Goal: Task Accomplishment & Management: Manage account settings

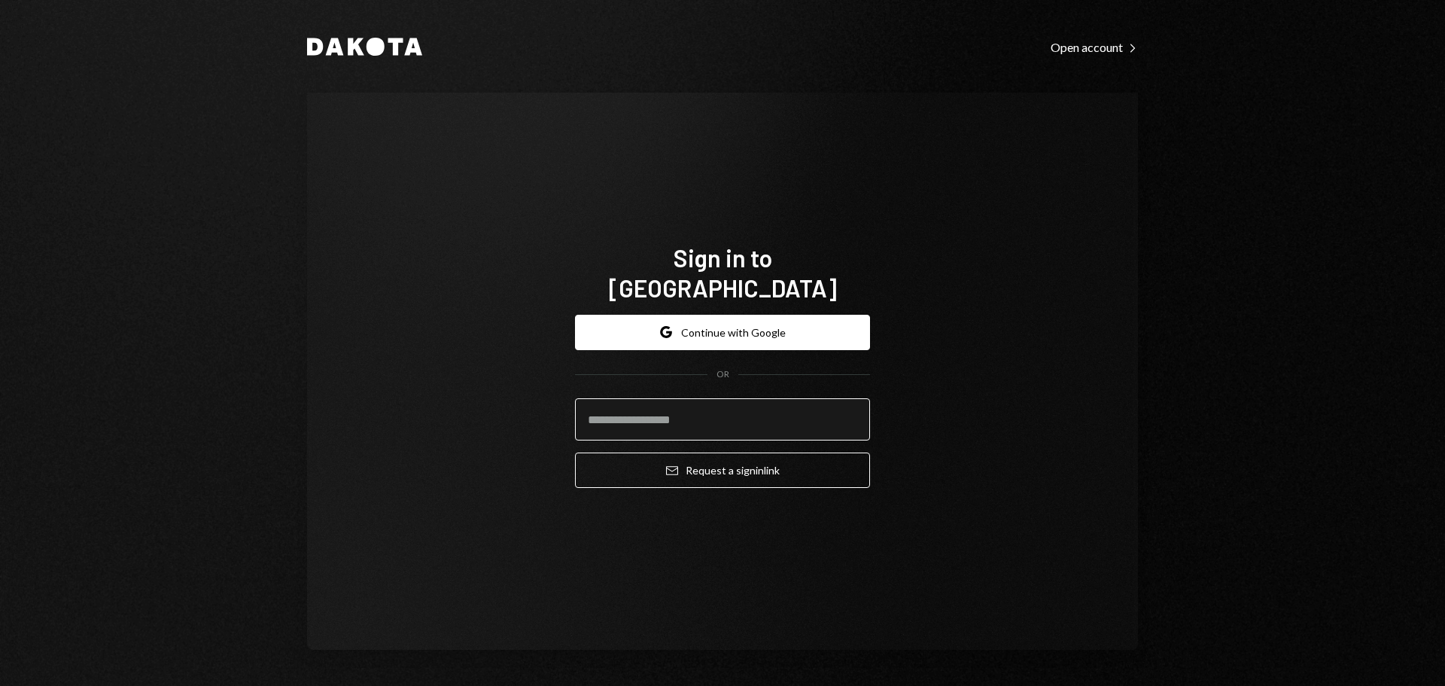
click at [622, 406] on input "email" at bounding box center [722, 419] width 295 height 42
paste input "**********"
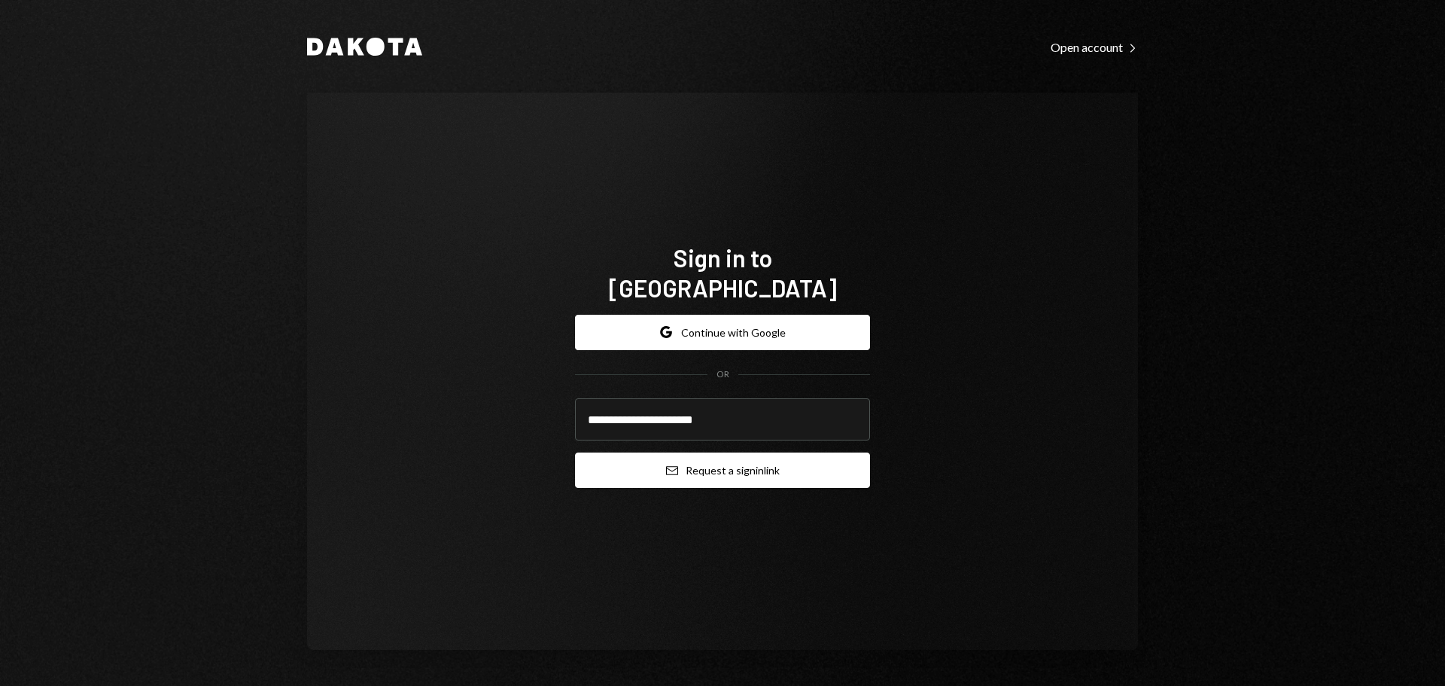
type input "**********"
click at [654, 452] on button "Email Request a sign in link" at bounding box center [722, 469] width 295 height 35
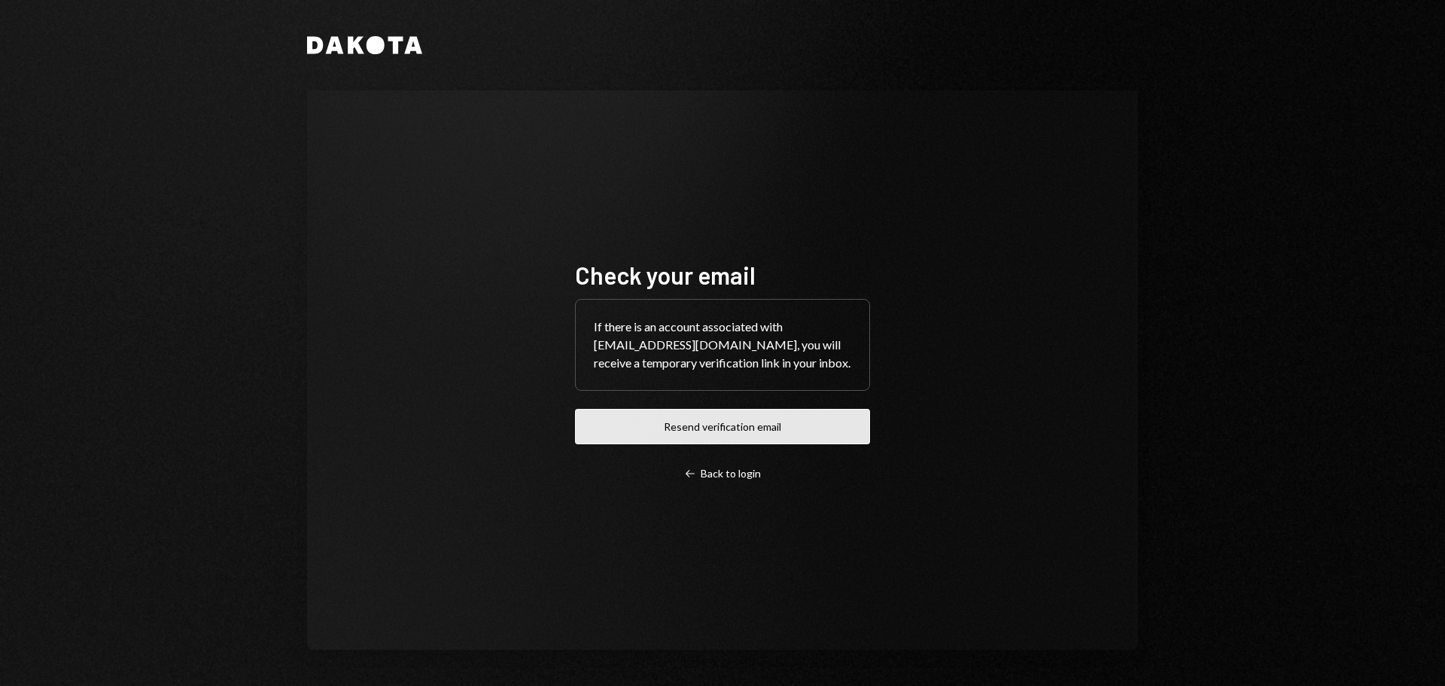
click at [695, 427] on button "Resend verification email" at bounding box center [722, 426] width 295 height 35
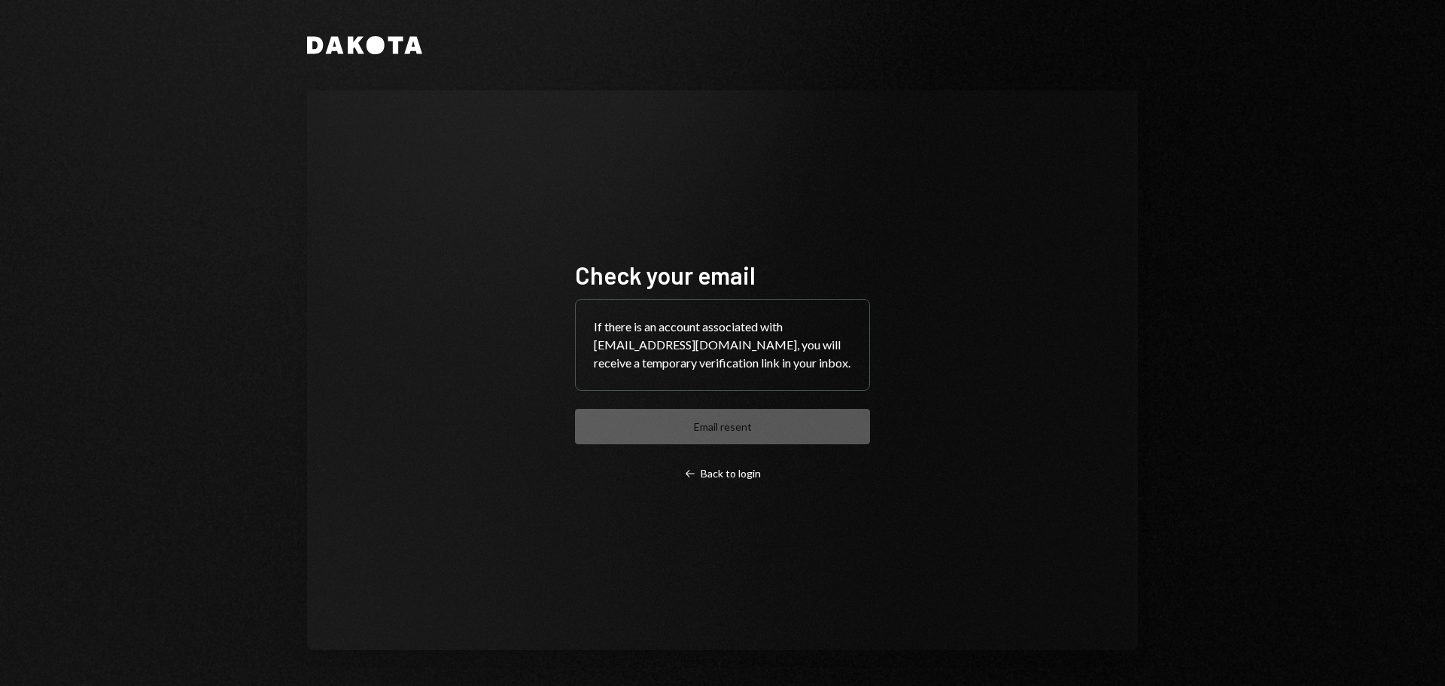
click at [719, 433] on div "Check your email If there is an account associated with [EMAIL_ADDRESS][DOMAIN_…" at bounding box center [722, 370] width 295 height 220
click at [710, 472] on div "Left Arrow Back to login" at bounding box center [722, 474] width 77 height 14
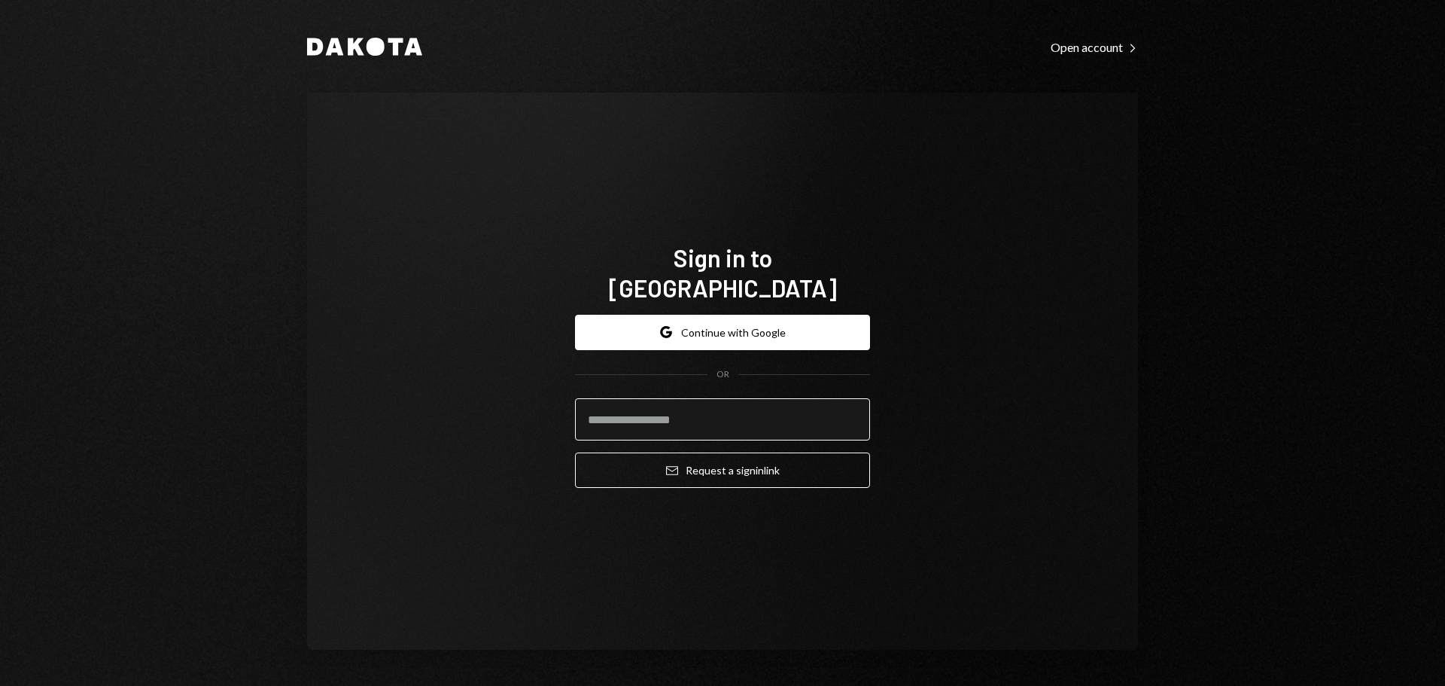
click at [658, 409] on input "email" at bounding box center [722, 419] width 295 height 42
click at [658, 407] on input "email" at bounding box center [722, 419] width 295 height 42
type input "**********"
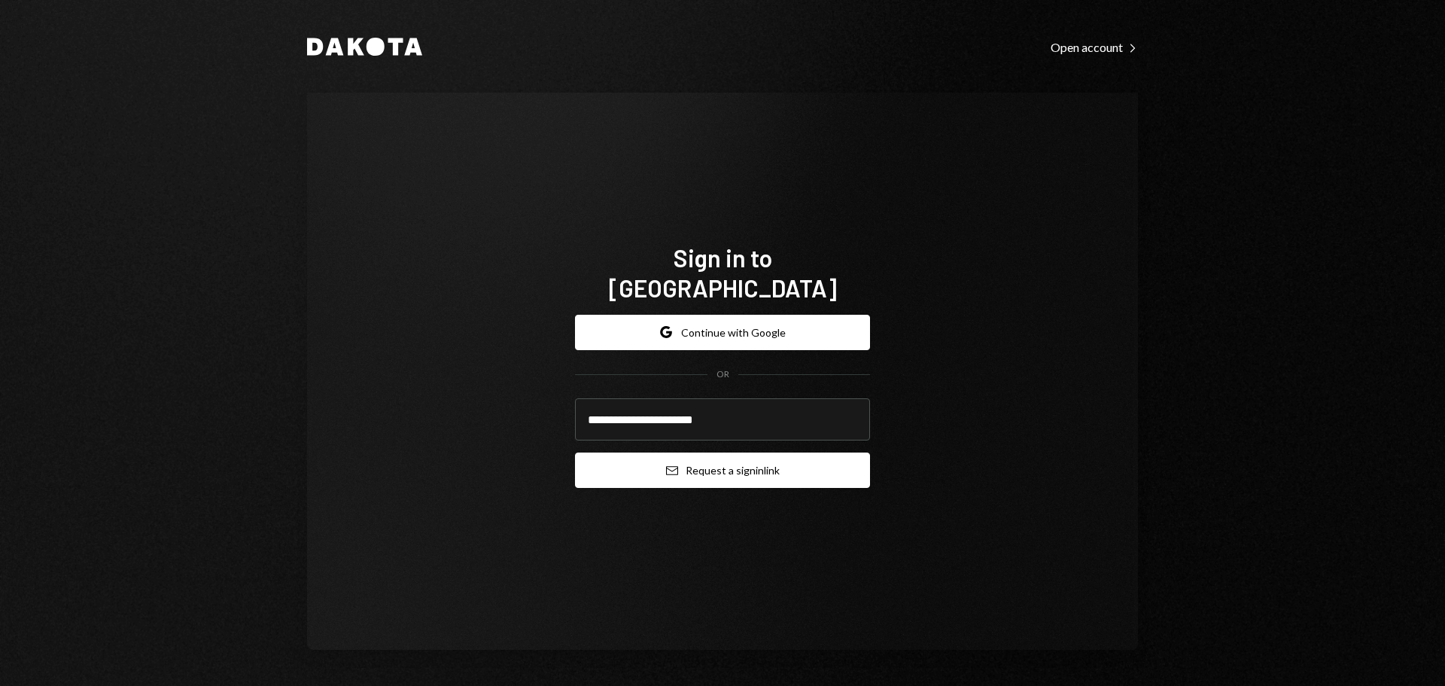
click at [679, 454] on button "Email Request a sign in link" at bounding box center [722, 469] width 295 height 35
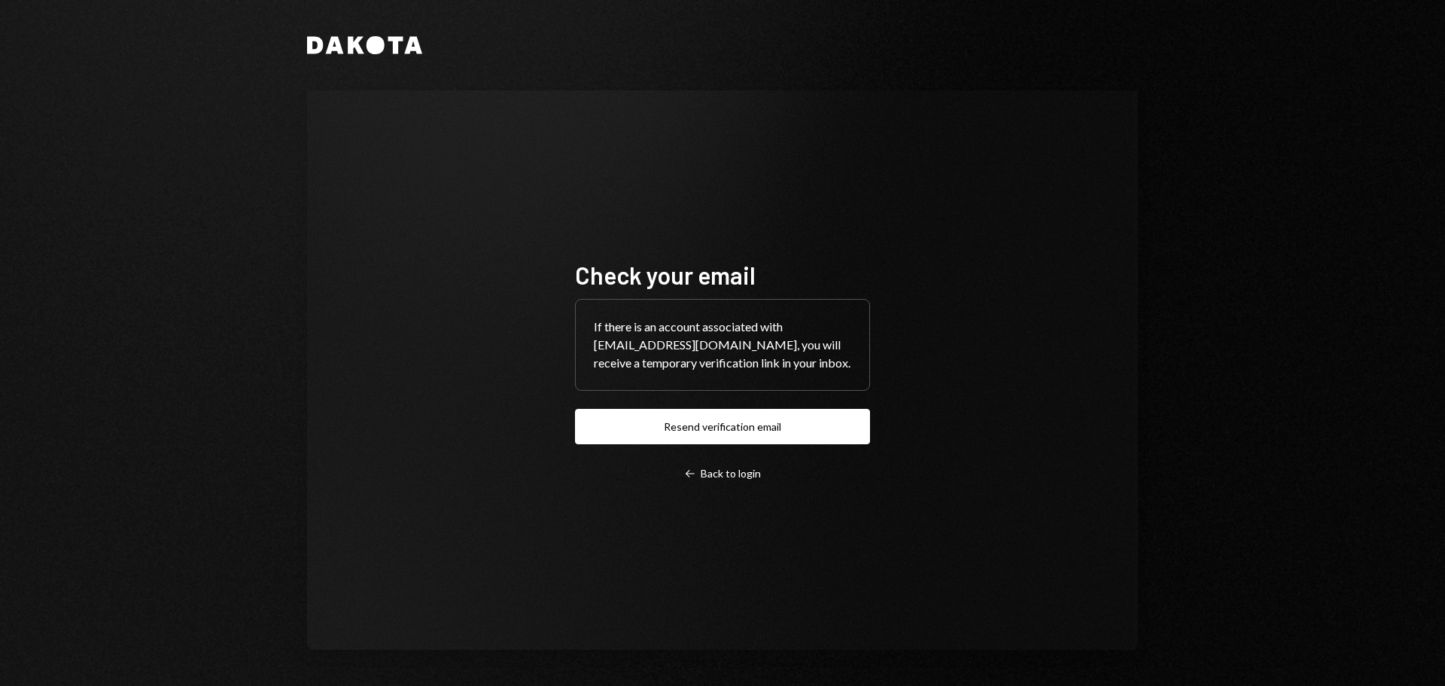
click at [1140, 350] on div "Dakota Check your email If there is an account associated with [EMAIL_ADDRESS][…" at bounding box center [722, 343] width 903 height 686
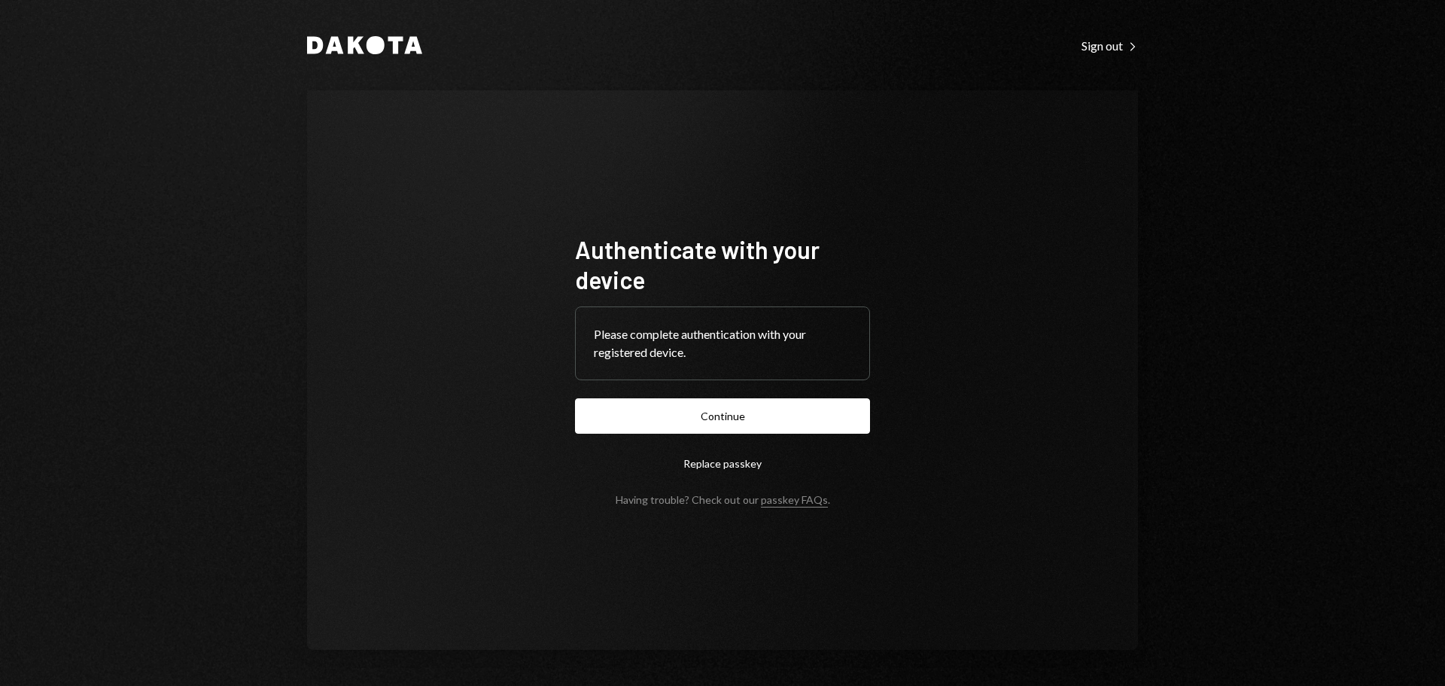
drag, startPoint x: 723, startPoint y: 413, endPoint x: 621, endPoint y: 516, distance: 145.3
click at [621, 517] on div "Authenticate with your device Please complete authentication with your register…" at bounding box center [722, 370] width 331 height 392
click at [714, 463] on button "Replace passkey" at bounding box center [722, 462] width 295 height 35
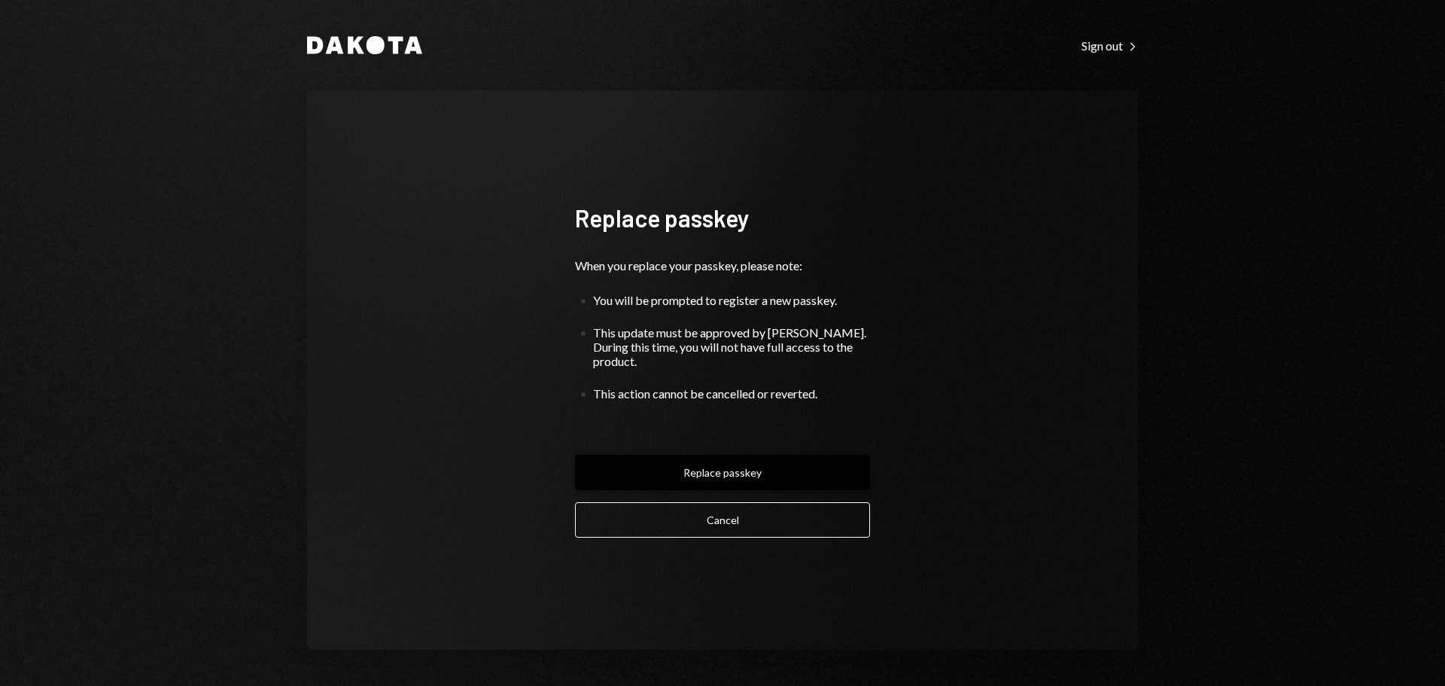
click at [711, 464] on button "Replace passkey" at bounding box center [722, 472] width 295 height 35
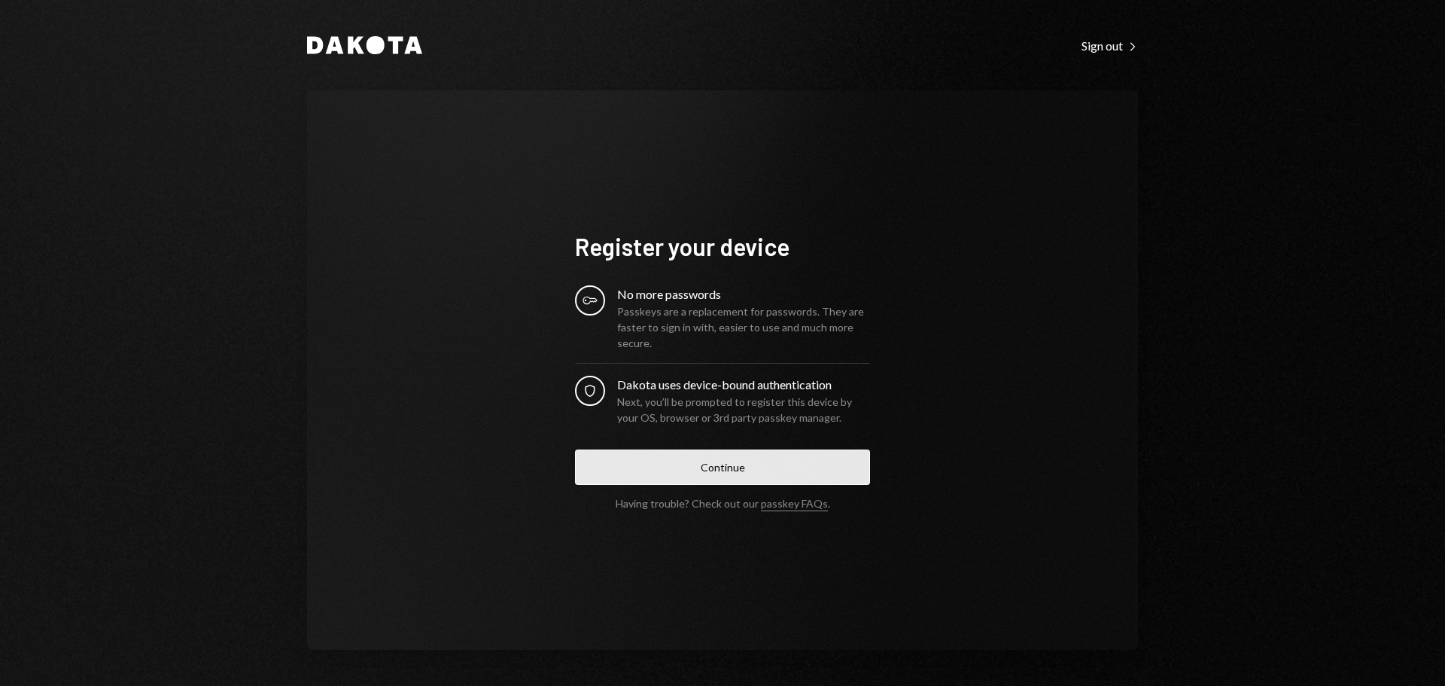
click at [686, 458] on button "Continue" at bounding box center [722, 466] width 295 height 35
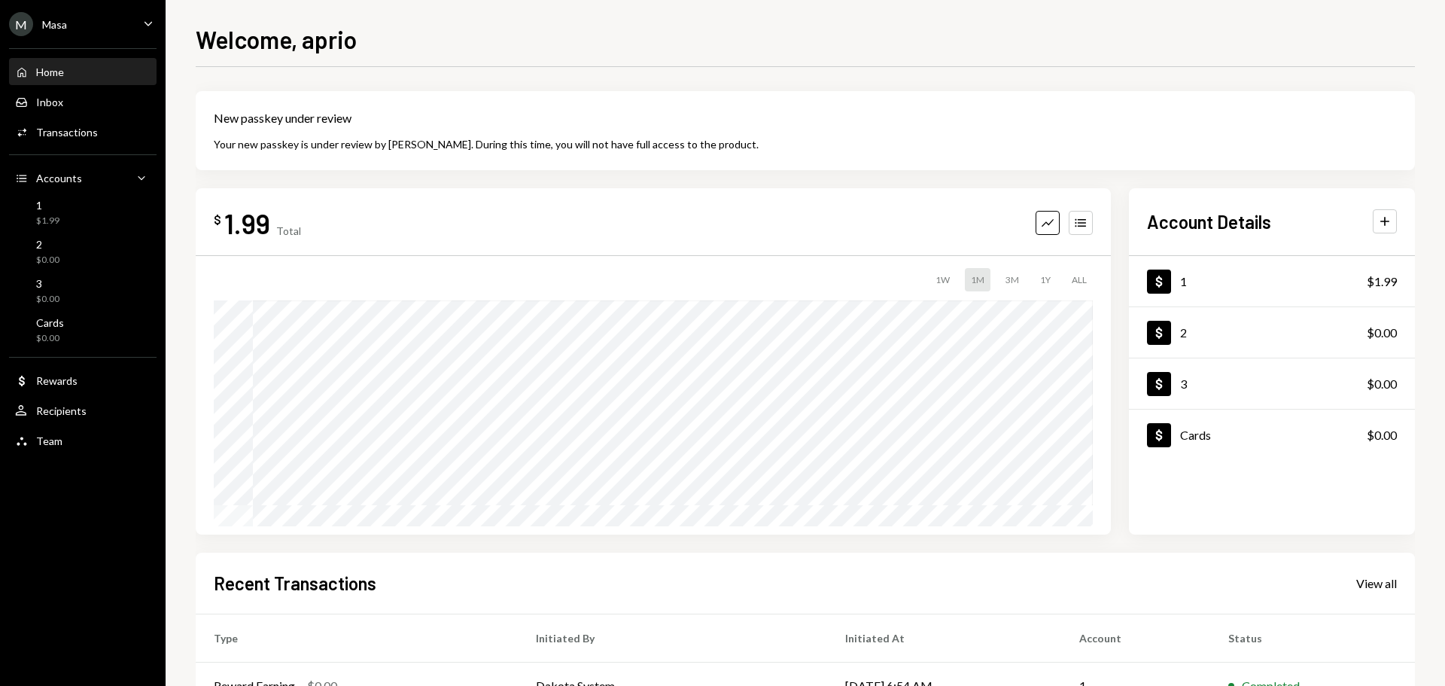
click at [1093, 50] on div "Welcome, aprio" at bounding box center [805, 37] width 1219 height 33
click at [79, 101] on div "Inbox Inbox" at bounding box center [82, 103] width 135 height 14
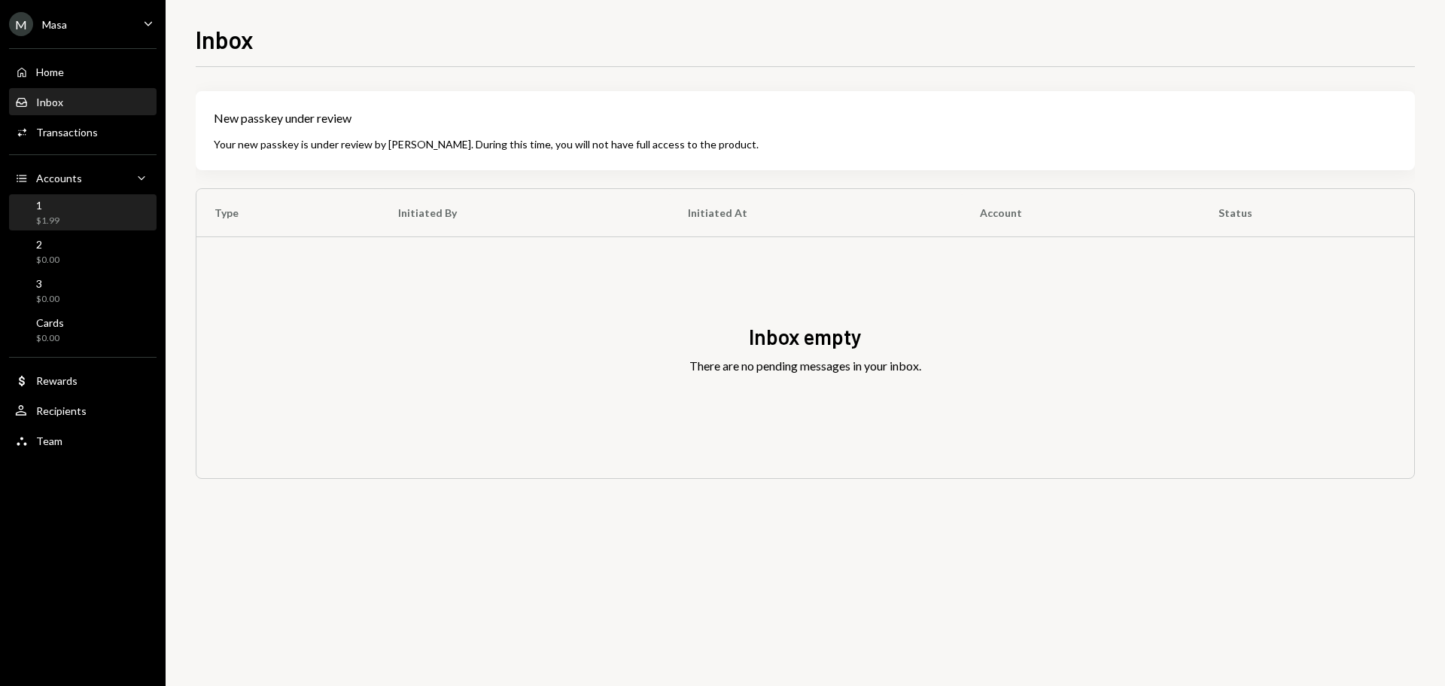
click at [75, 220] on div "1 $1.99" at bounding box center [82, 213] width 135 height 29
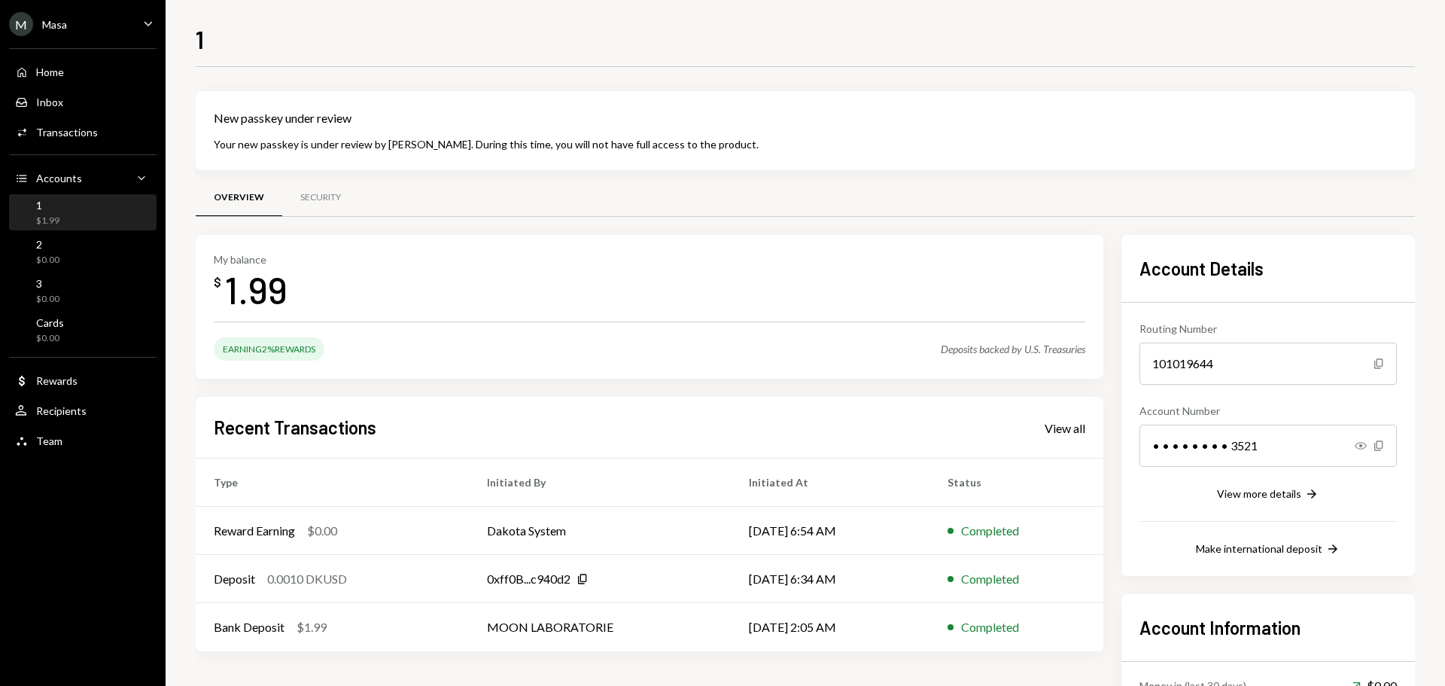
scroll to position [158, 0]
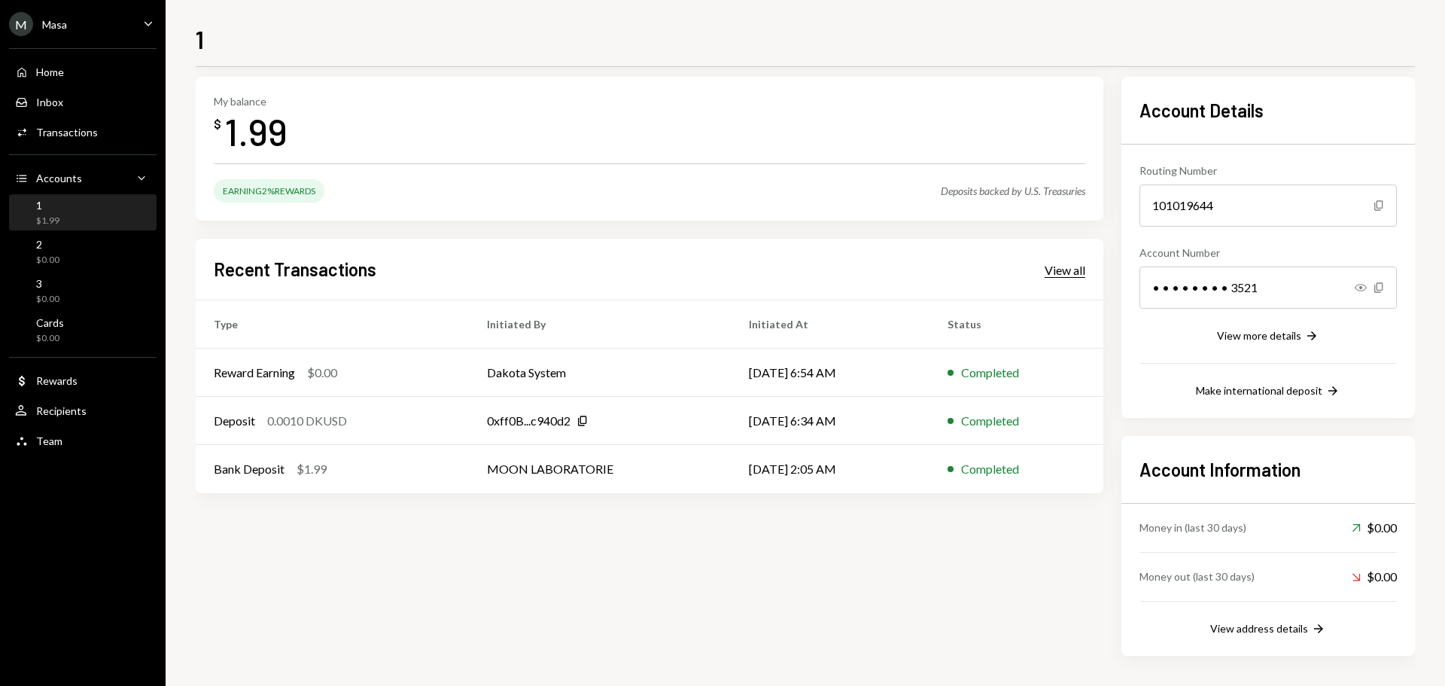
click at [1059, 273] on div "View all" at bounding box center [1065, 270] width 41 height 15
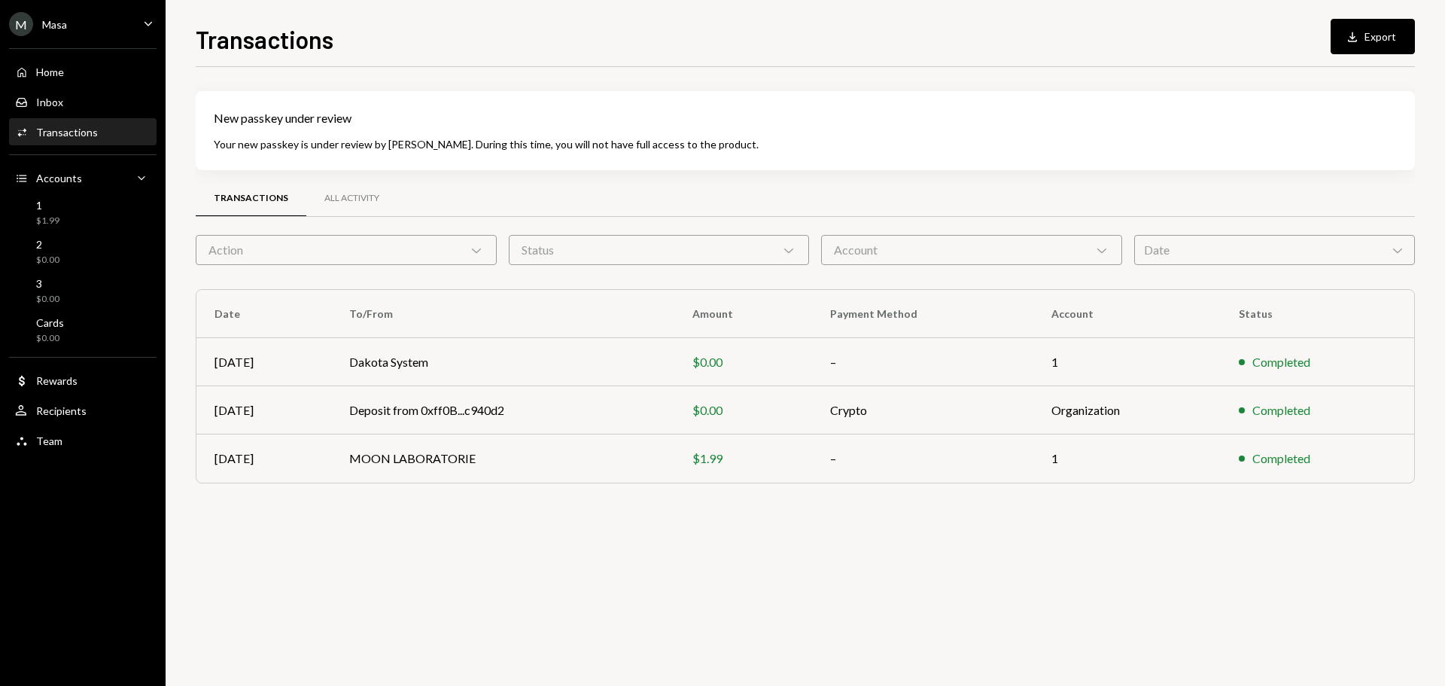
click at [621, 561] on div "New passkey under review Your new passkey is under review by Dakota. During thi…" at bounding box center [805, 376] width 1219 height 619
click at [63, 283] on div "3 $0.00" at bounding box center [82, 291] width 135 height 29
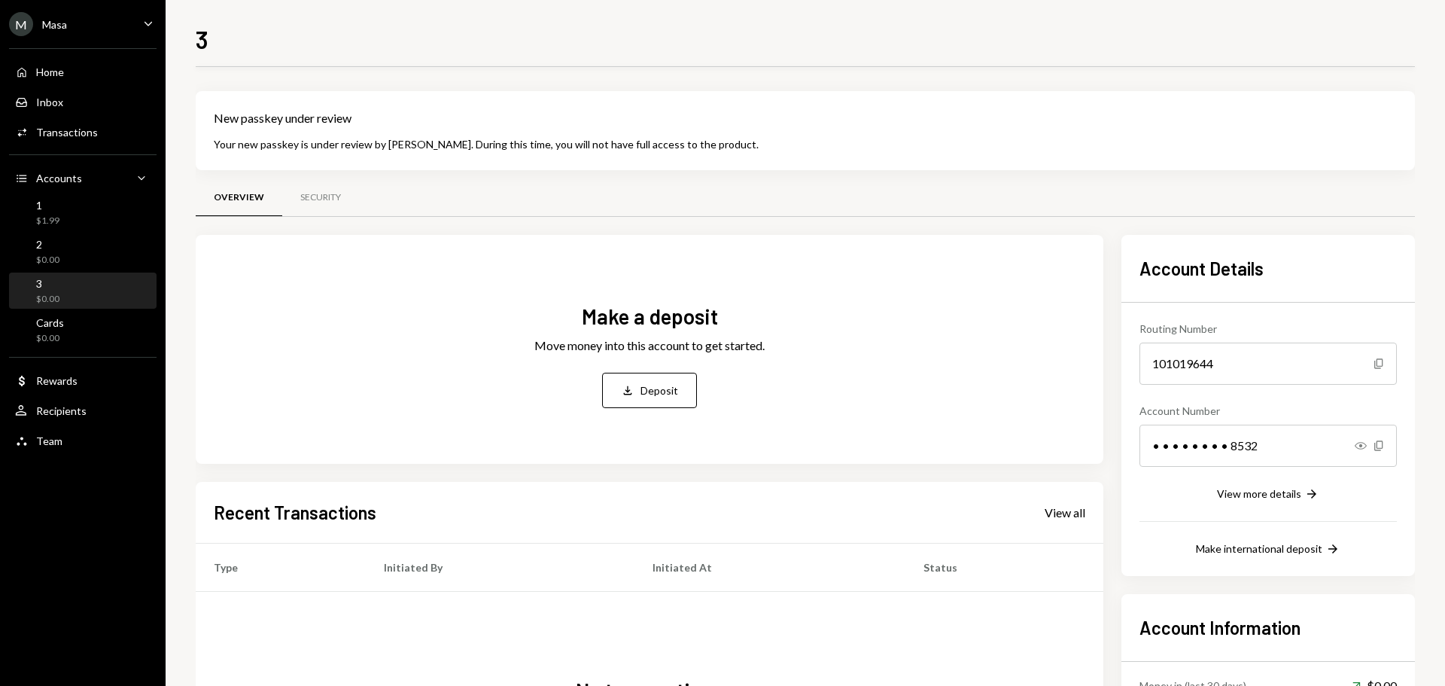
scroll to position [151, 0]
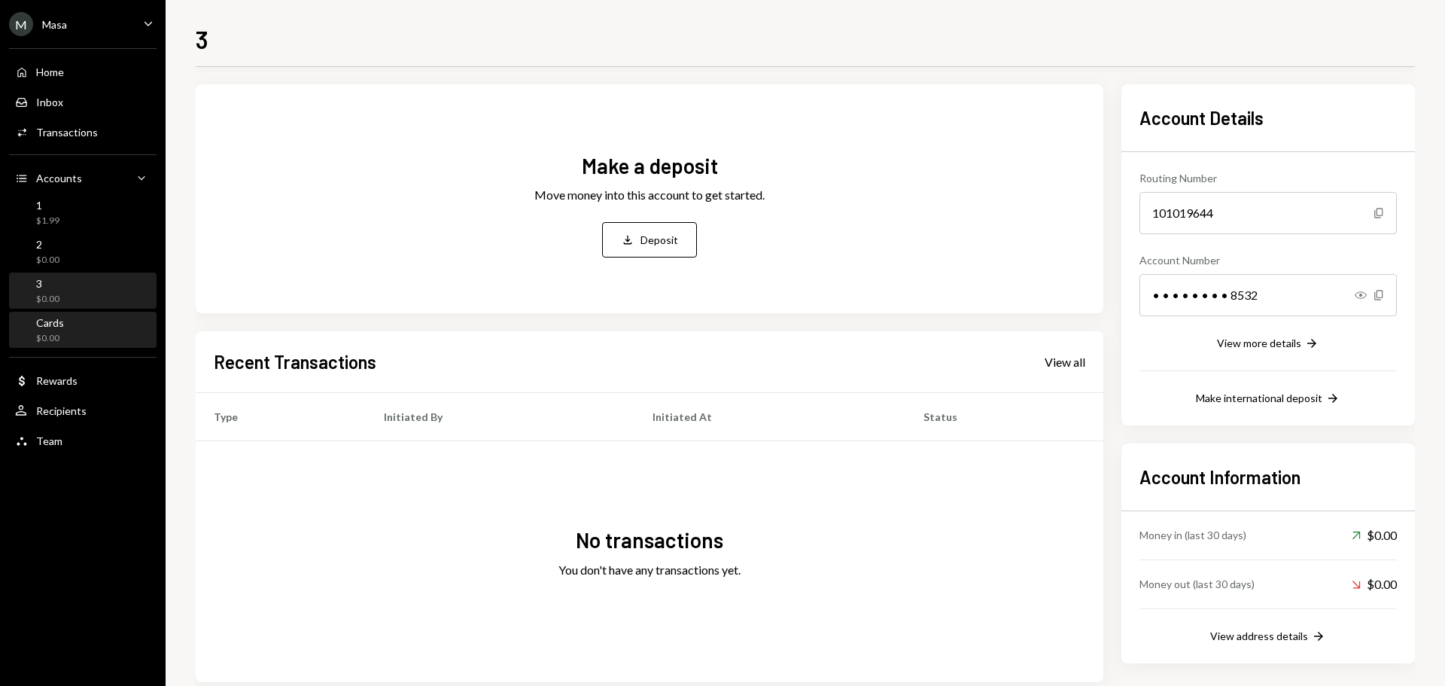
click at [48, 327] on div "Cards" at bounding box center [50, 322] width 28 height 13
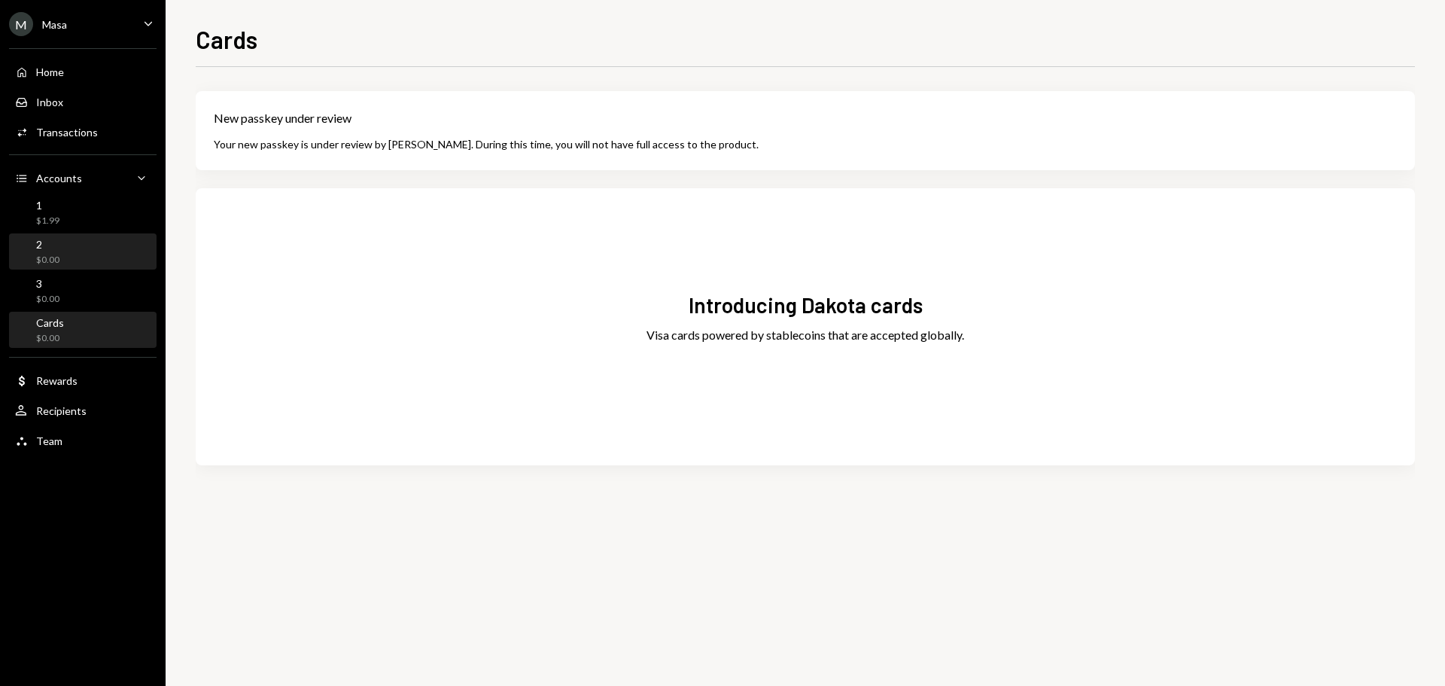
click at [87, 245] on div "2 $0.00" at bounding box center [82, 252] width 135 height 29
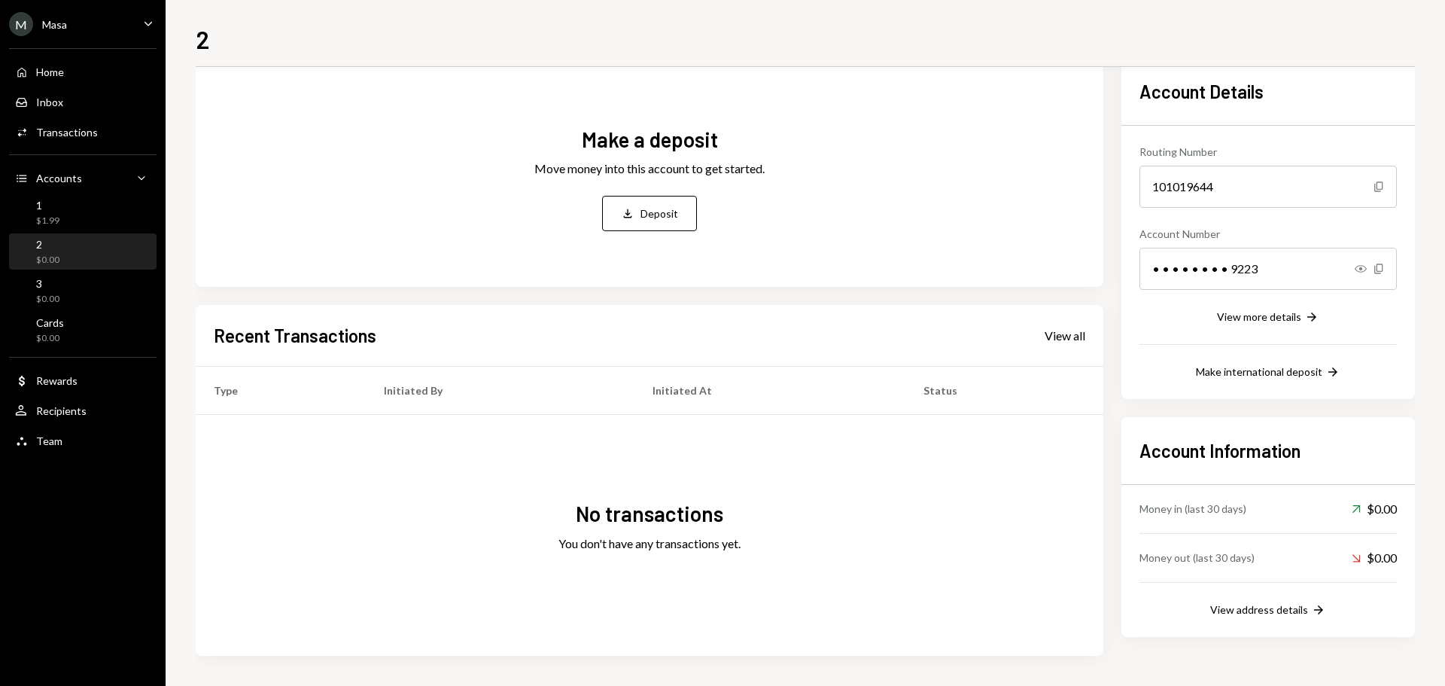
scroll to position [102, 0]
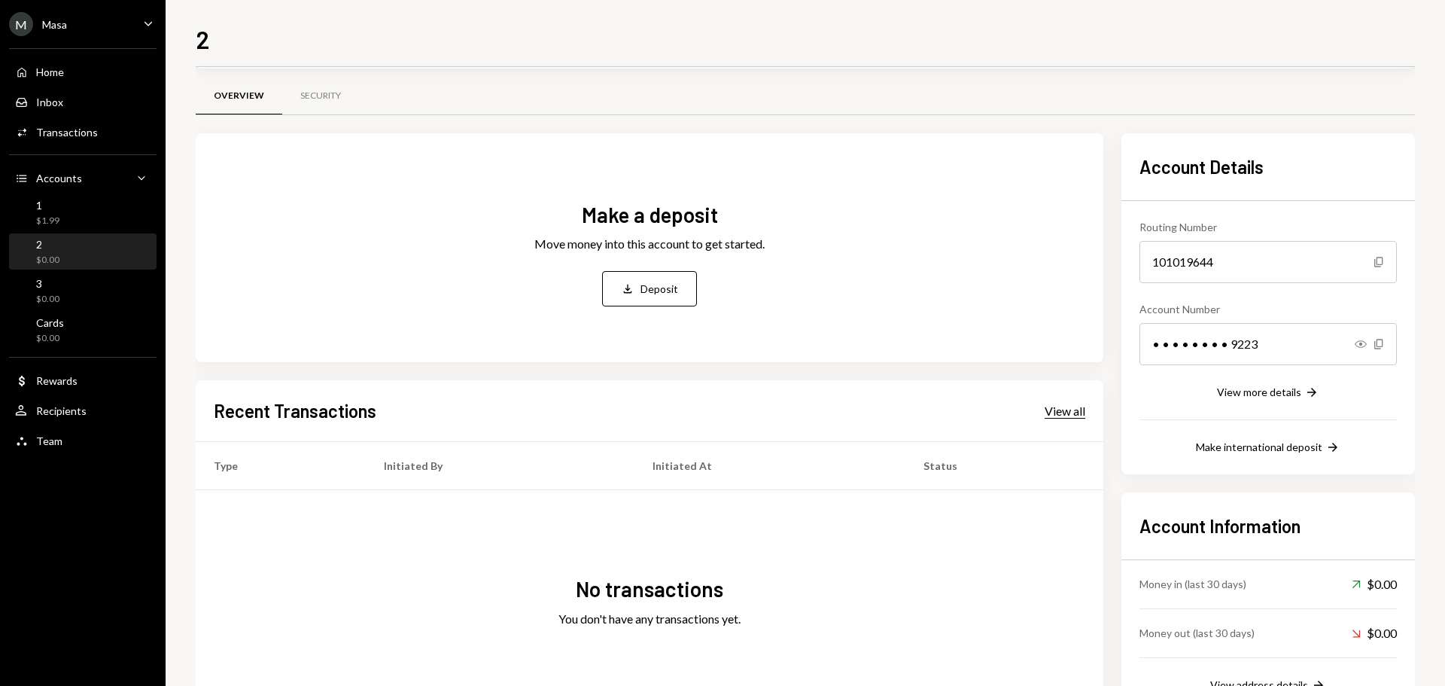
click at [1059, 404] on div "View all" at bounding box center [1065, 410] width 41 height 15
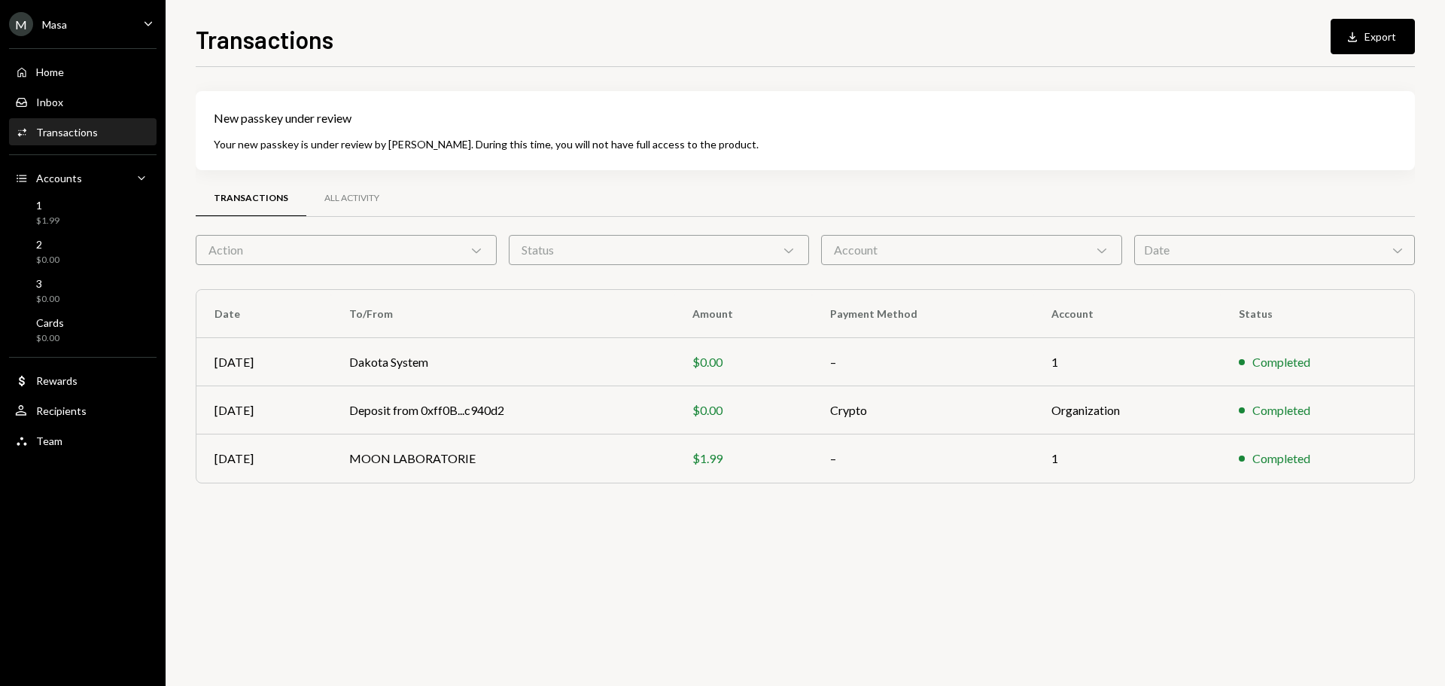
click at [774, 579] on div "New passkey under review Your new passkey is under review by Dakota. During thi…" at bounding box center [805, 376] width 1219 height 619
click at [877, 94] on div "New passkey under review Your new passkey is under review by Dakota. During thi…" at bounding box center [805, 130] width 1219 height 79
click at [85, 381] on div "Dollar Rewards" at bounding box center [82, 381] width 135 height 14
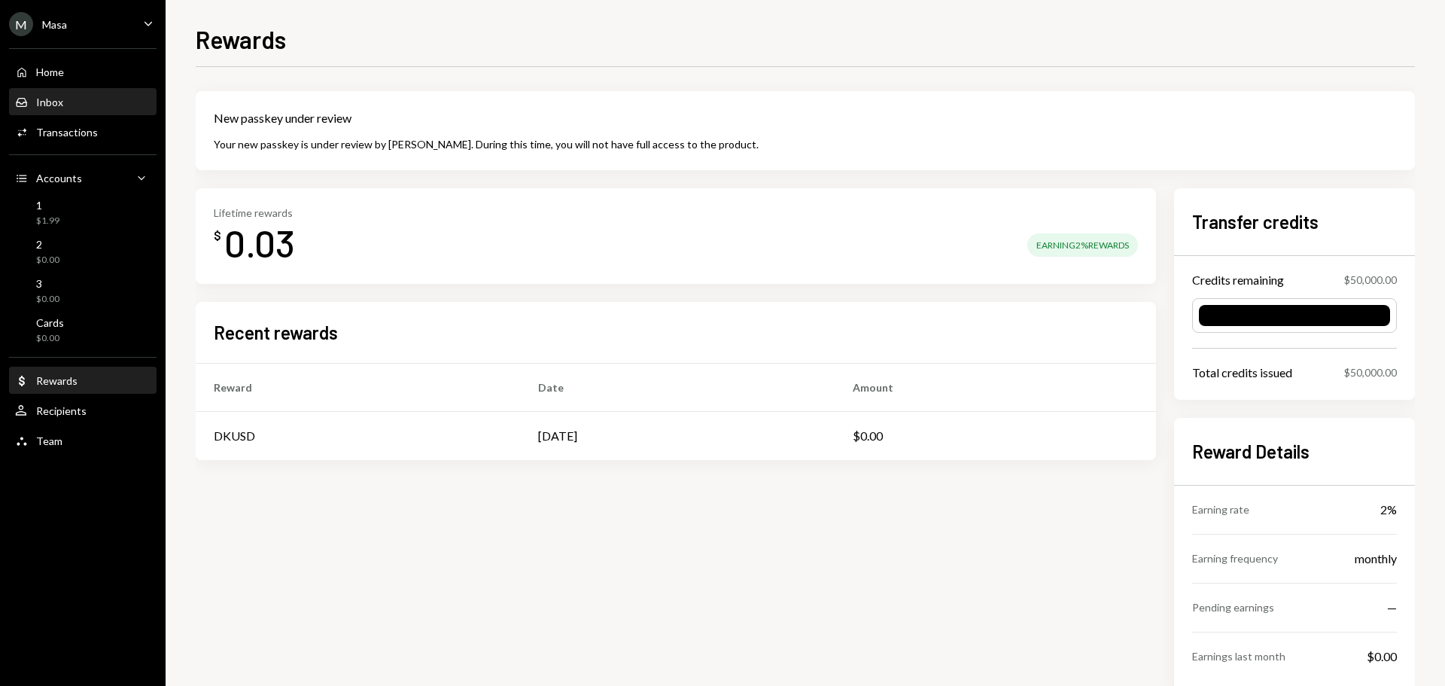
click at [65, 100] on div "Inbox Inbox" at bounding box center [82, 103] width 135 height 14
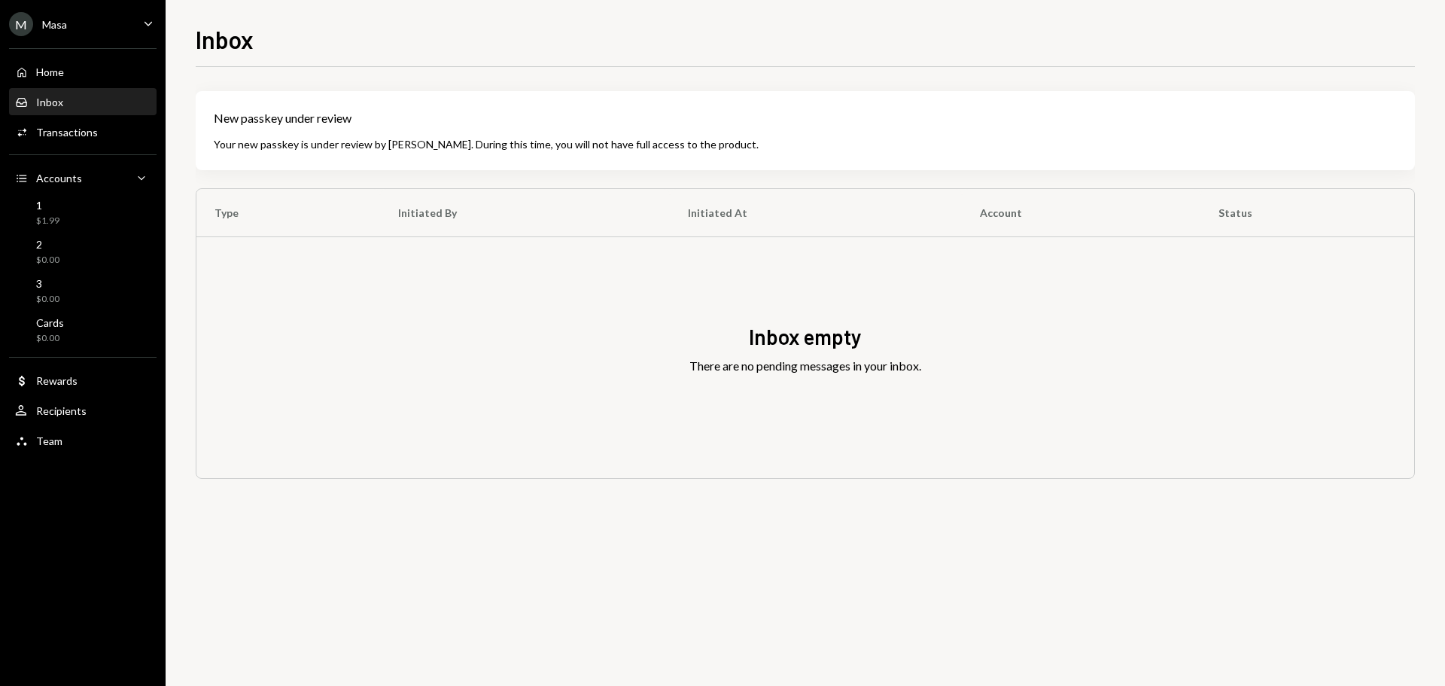
drag, startPoint x: 693, startPoint y: 321, endPoint x: 576, endPoint y: 288, distance: 121.0
click at [643, 309] on div "Inbox empty There are no pending messages in your inbox." at bounding box center [805, 357] width 1218 height 241
click at [66, 72] on div "Home Home" at bounding box center [82, 72] width 135 height 14
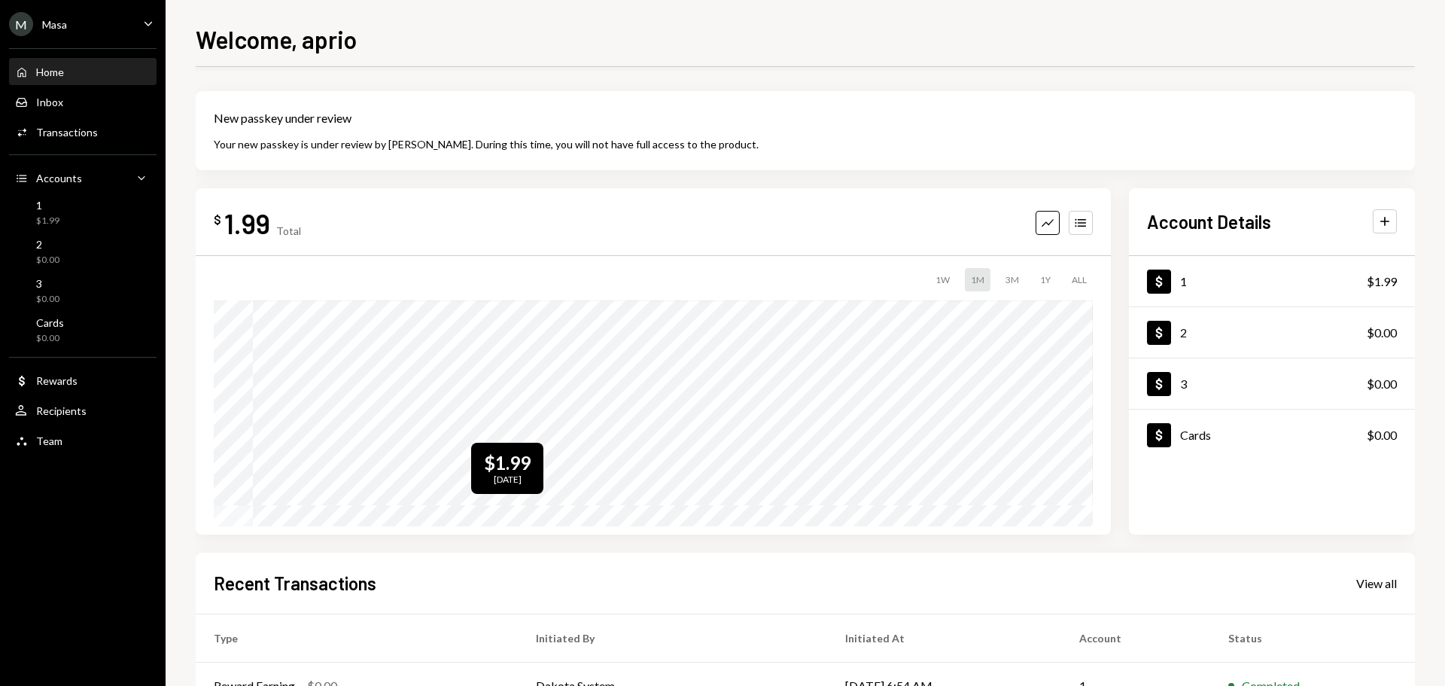
scroll to position [151, 0]
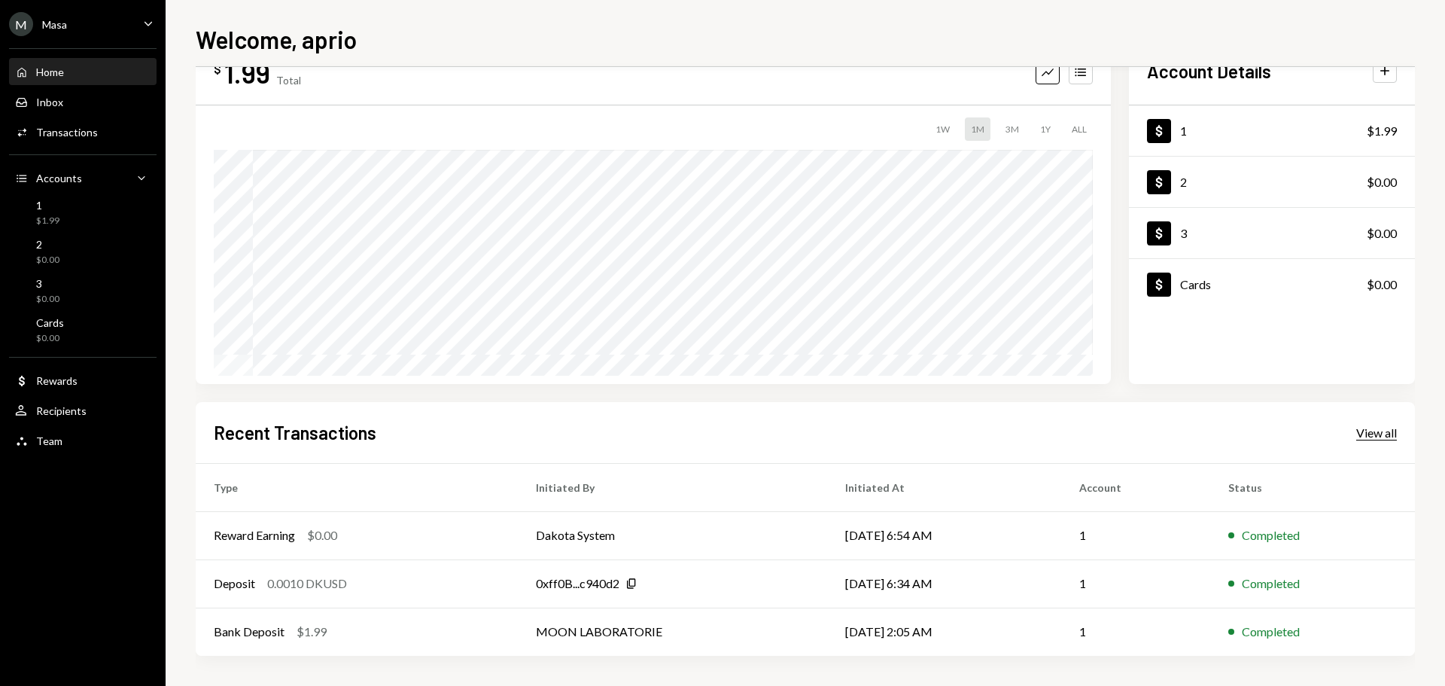
click at [1367, 435] on div "View all" at bounding box center [1376, 432] width 41 height 15
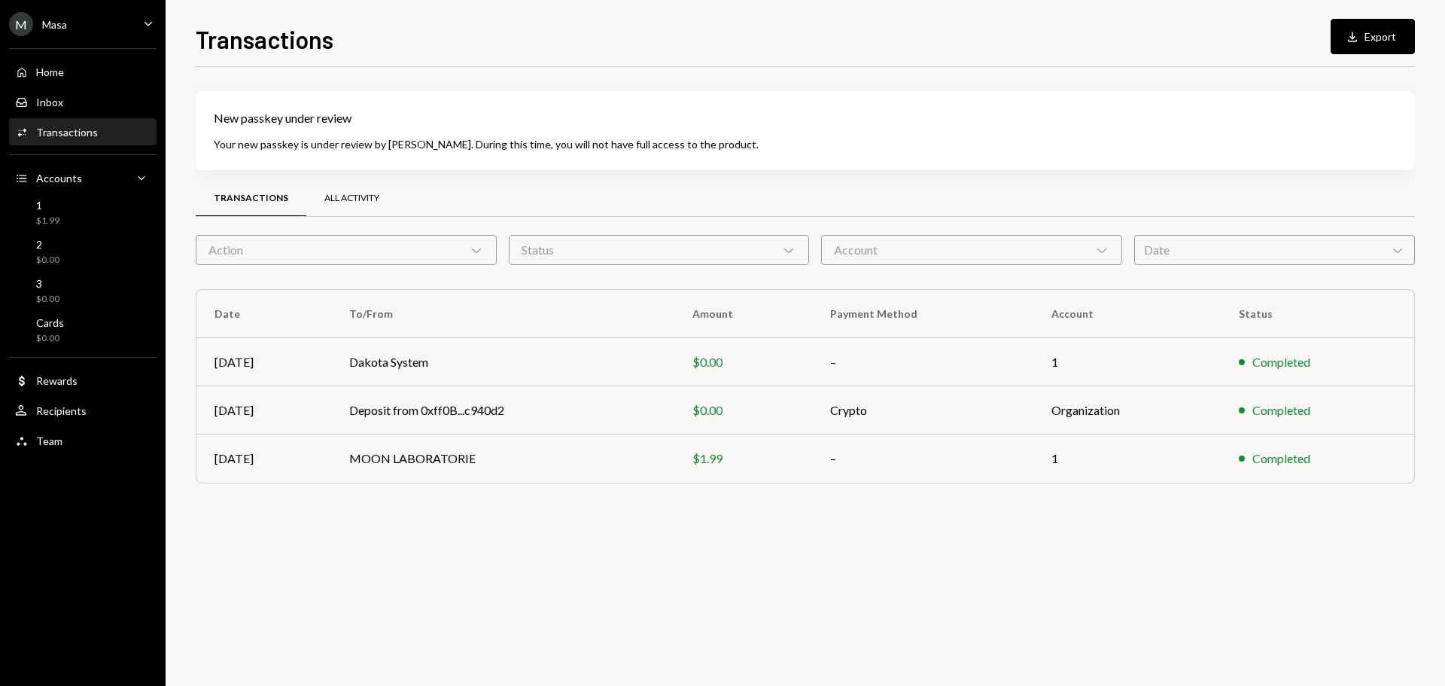
click at [328, 190] on div "All Activity" at bounding box center [351, 199] width 91 height 36
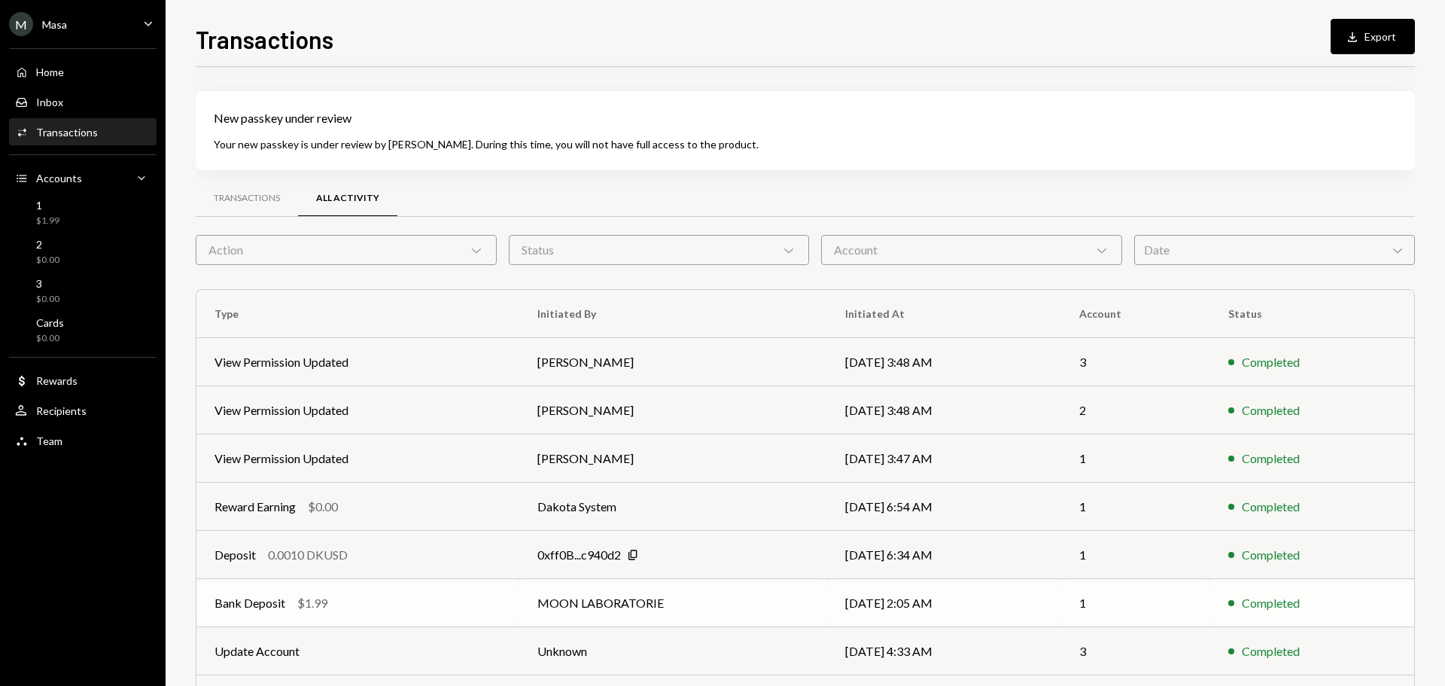
scroll to position [117, 0]
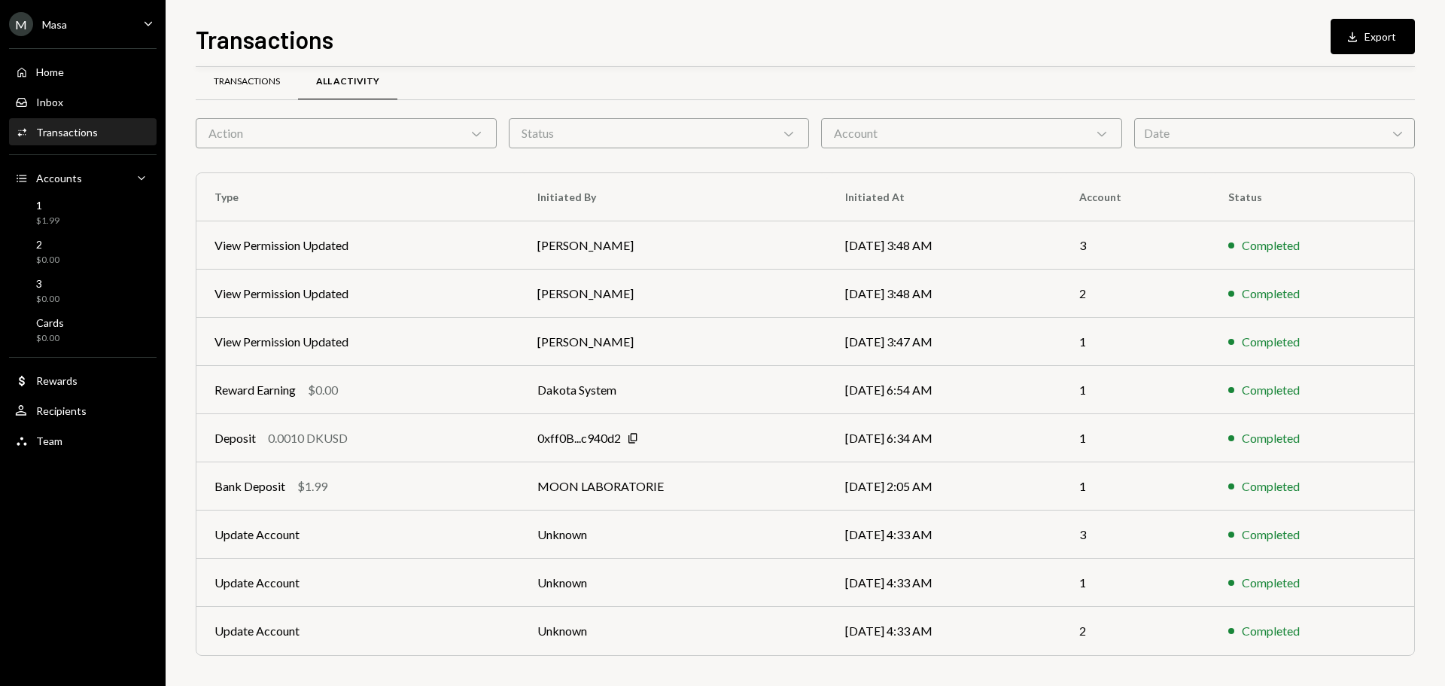
click at [249, 78] on div "Transactions" at bounding box center [247, 81] width 66 height 13
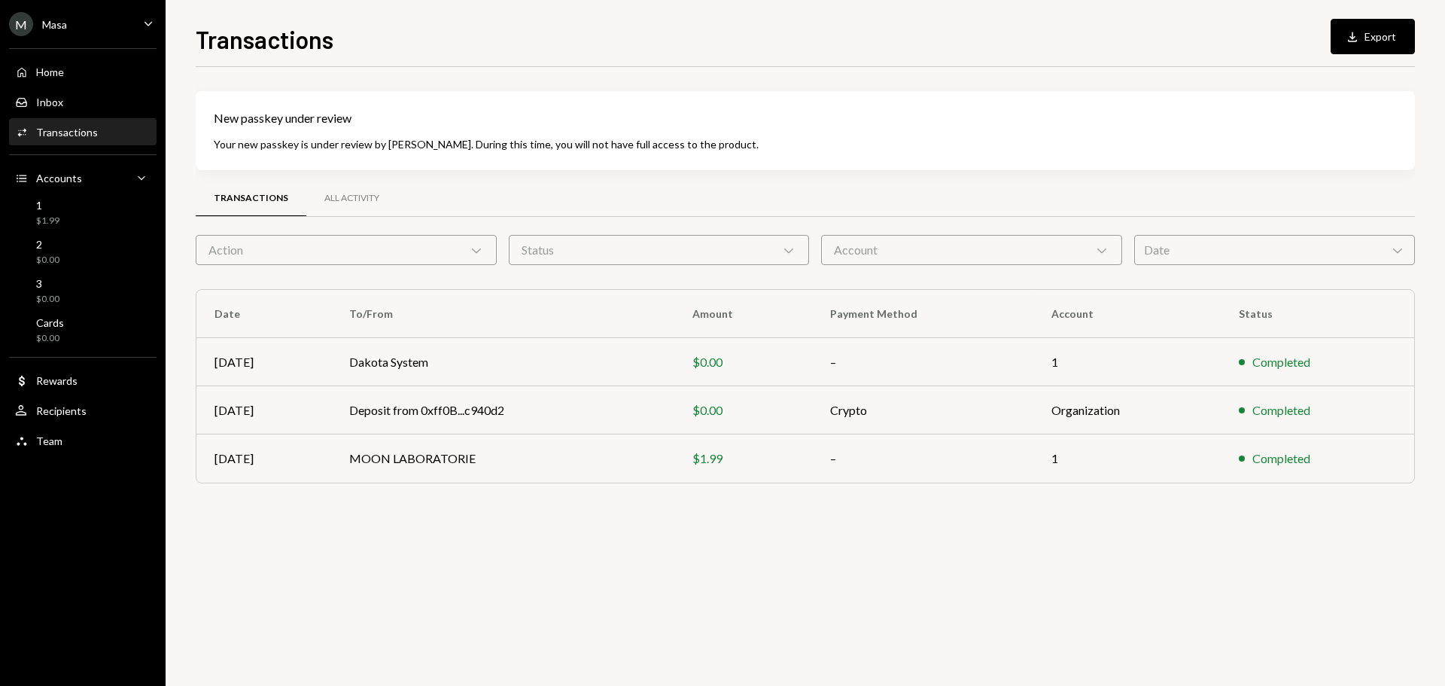
click at [835, 115] on div "New passkey under review" at bounding box center [805, 118] width 1183 height 18
click at [829, 118] on div "New passkey under review" at bounding box center [805, 118] width 1183 height 18
click at [81, 17] on div "M Masa Caret Down" at bounding box center [83, 24] width 166 height 24
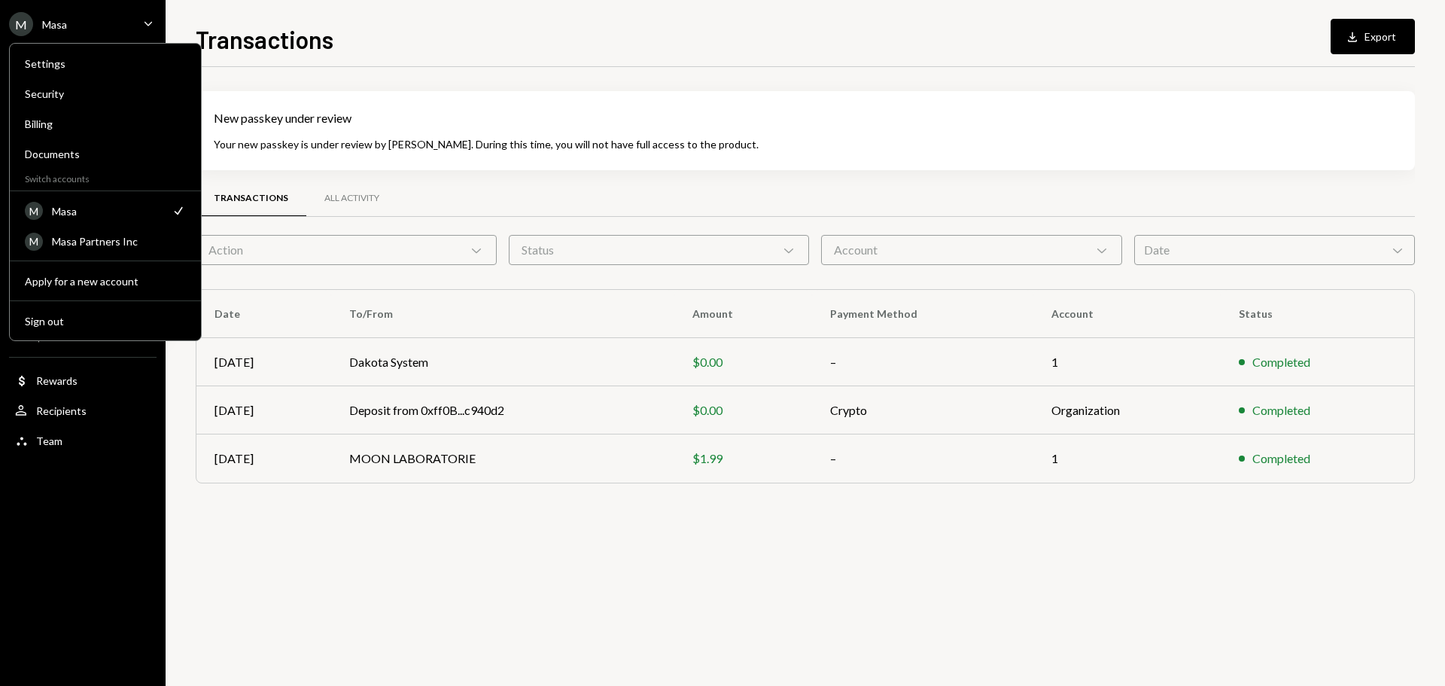
click at [826, 58] on div "Transactions Download Export New passkey under review Your new passkey is under…" at bounding box center [805, 353] width 1219 height 664
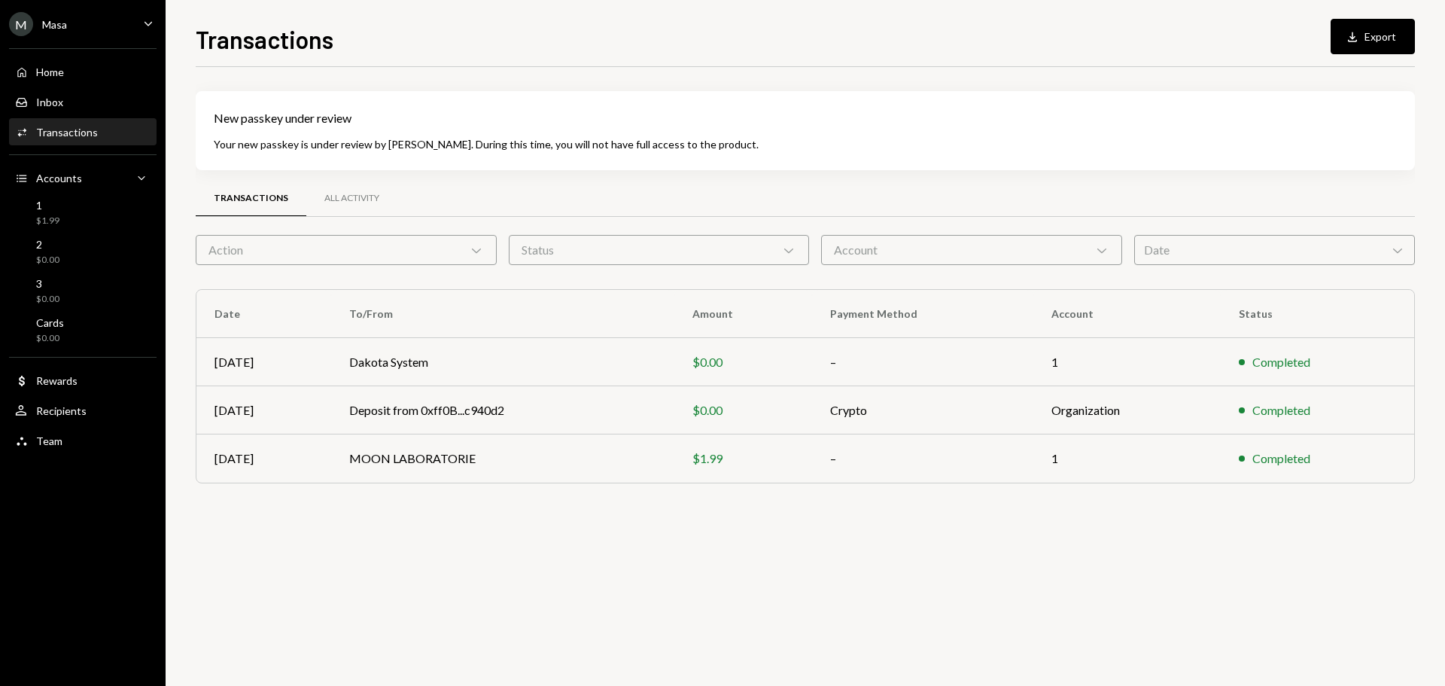
click at [92, 17] on div "M Masa Caret Down" at bounding box center [83, 24] width 166 height 24
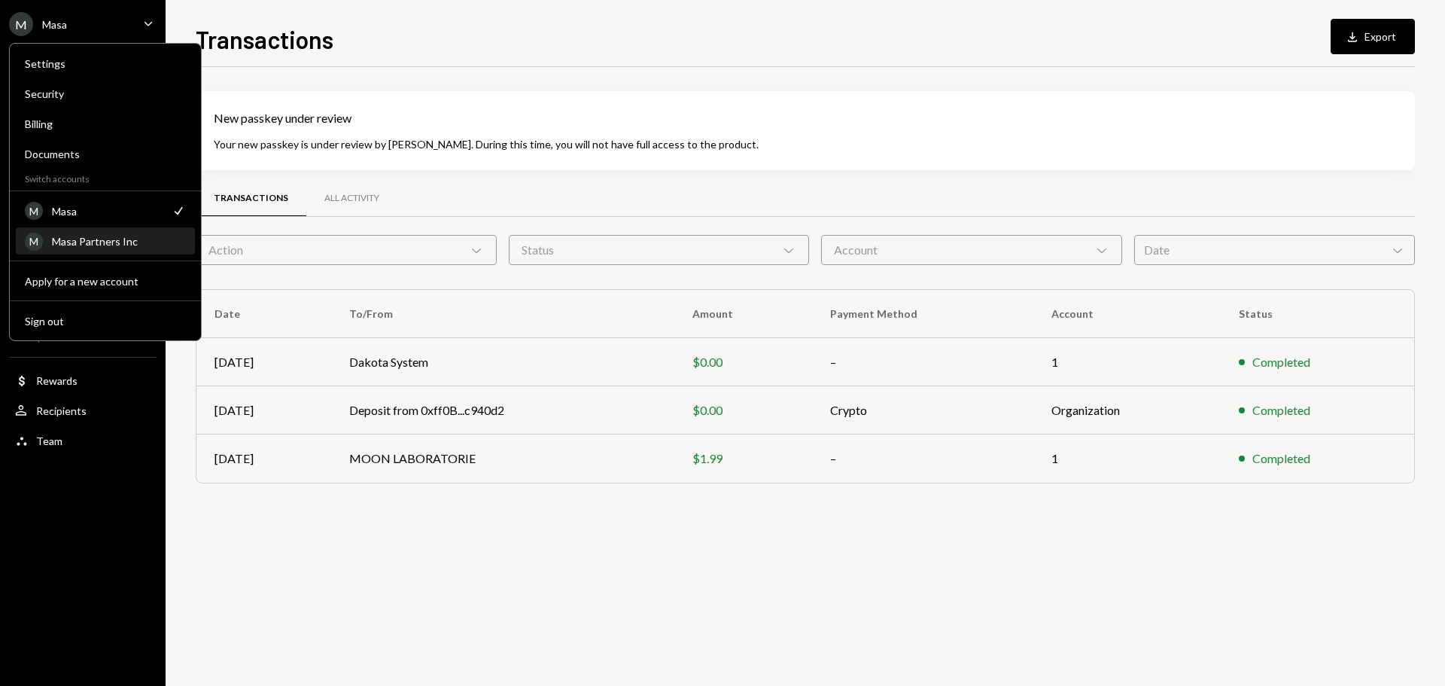
click at [111, 231] on div "M Masa Partners Inc" at bounding box center [105, 242] width 161 height 26
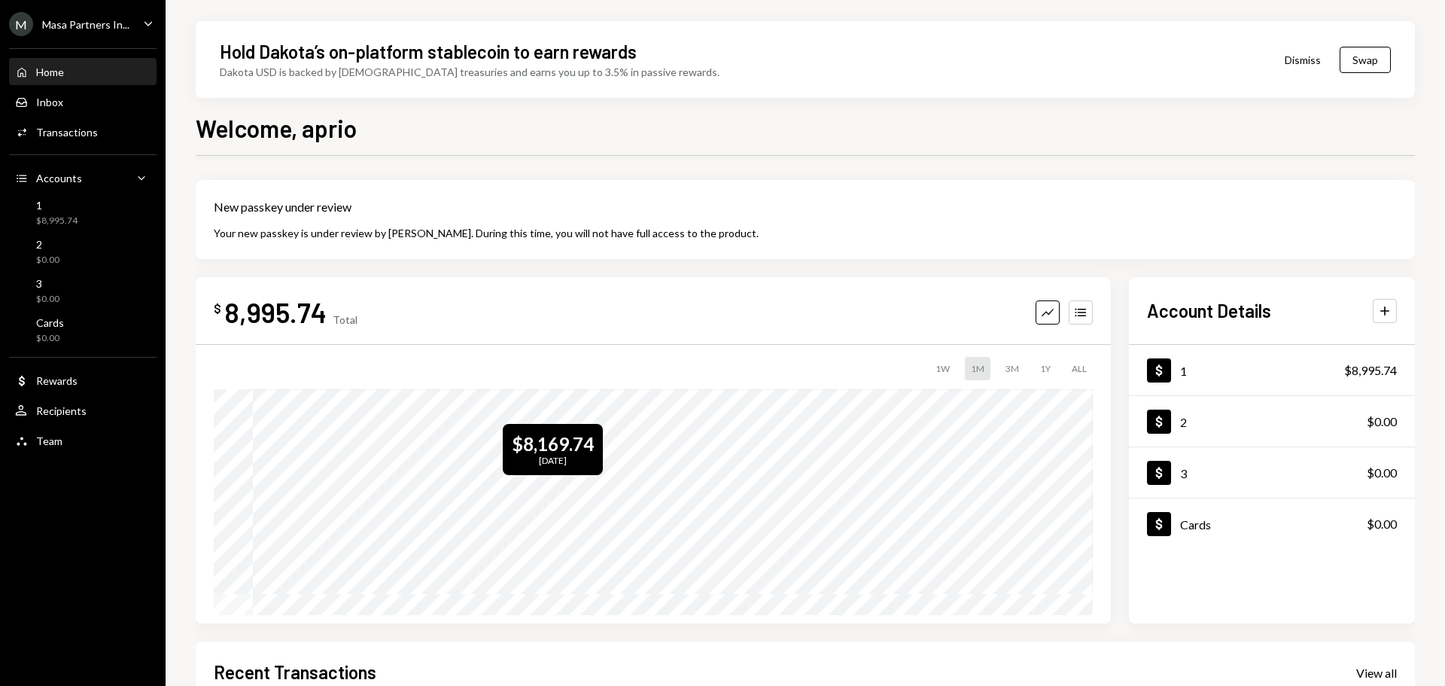
scroll to position [151, 0]
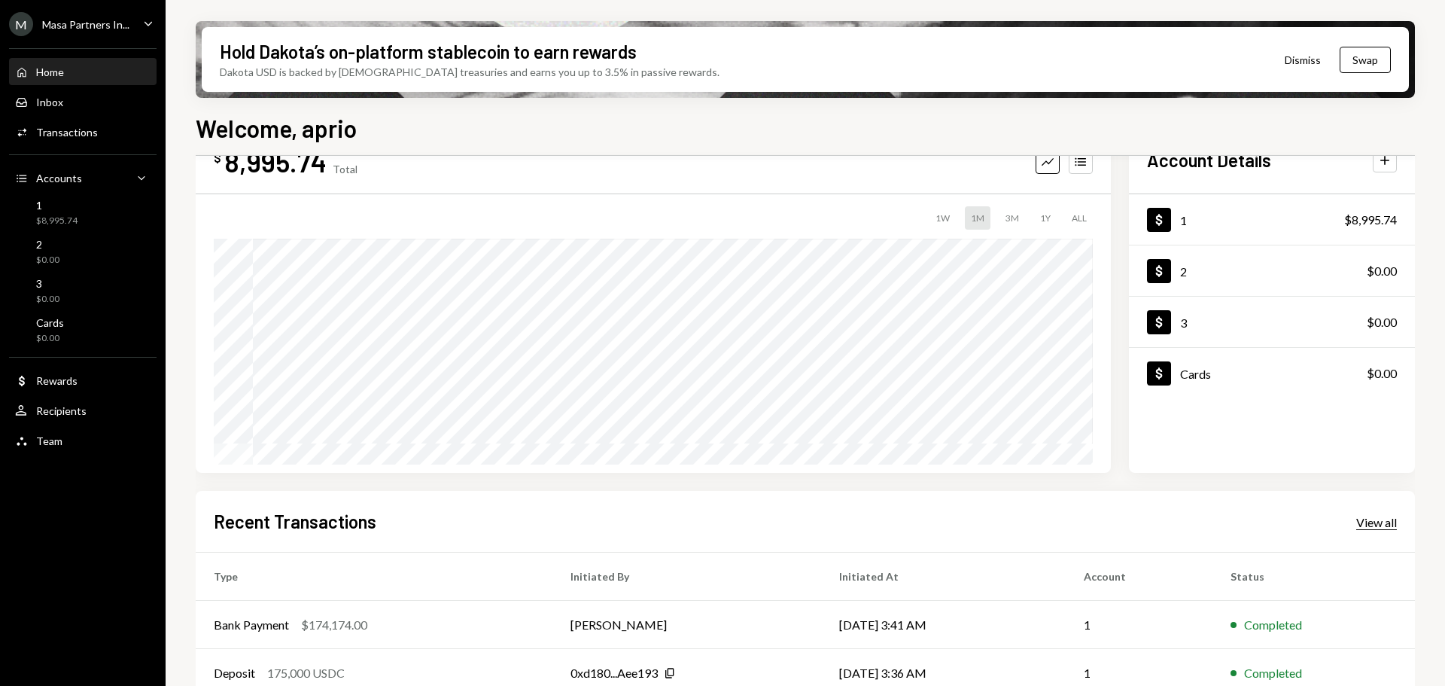
click at [1364, 526] on div "View all" at bounding box center [1376, 522] width 41 height 15
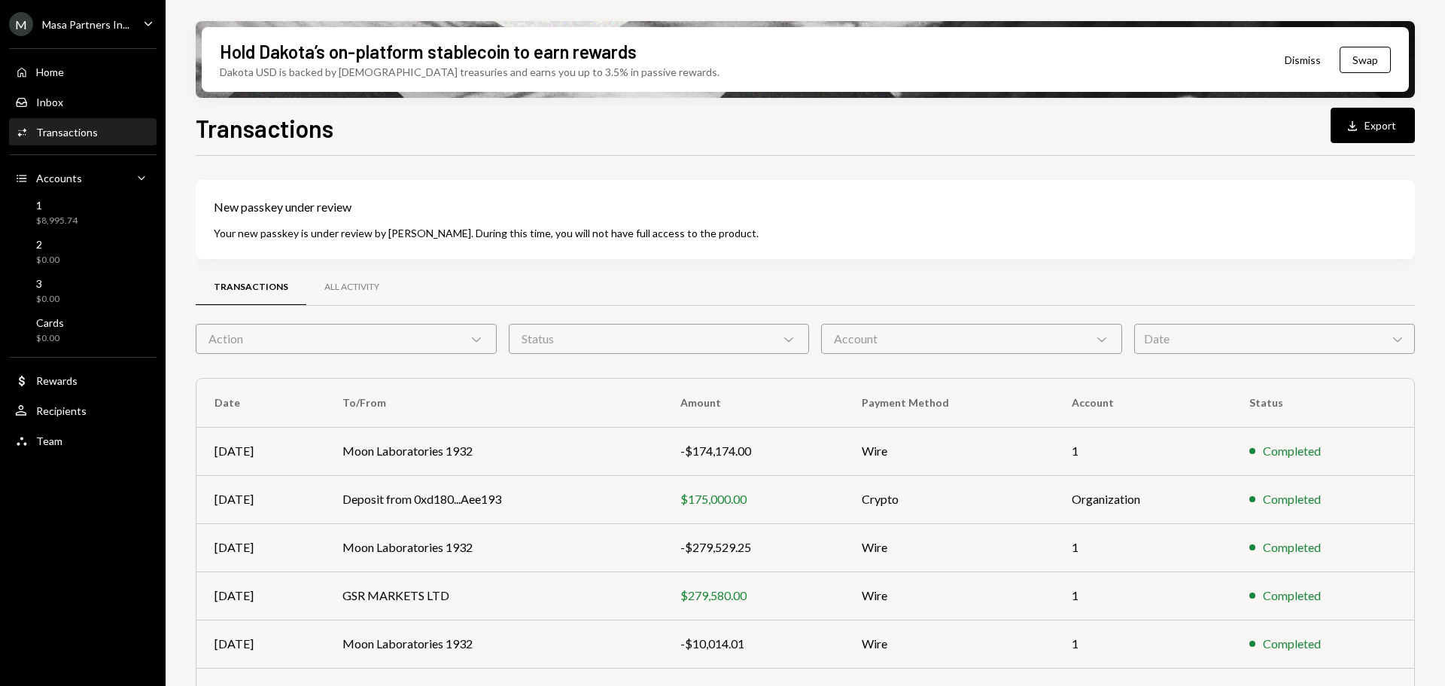
click at [1280, 339] on div "Date Chevron Down" at bounding box center [1274, 339] width 281 height 30
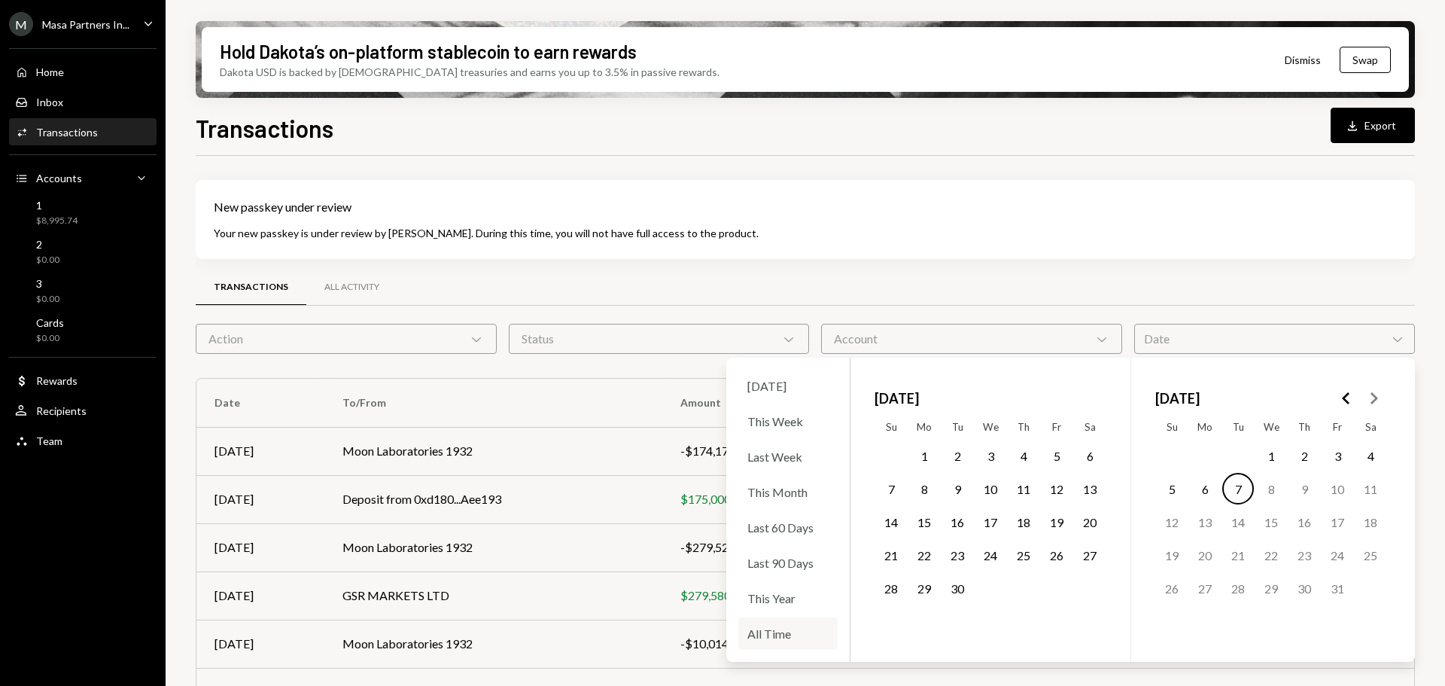
click at [765, 625] on div "All Time" at bounding box center [787, 633] width 99 height 32
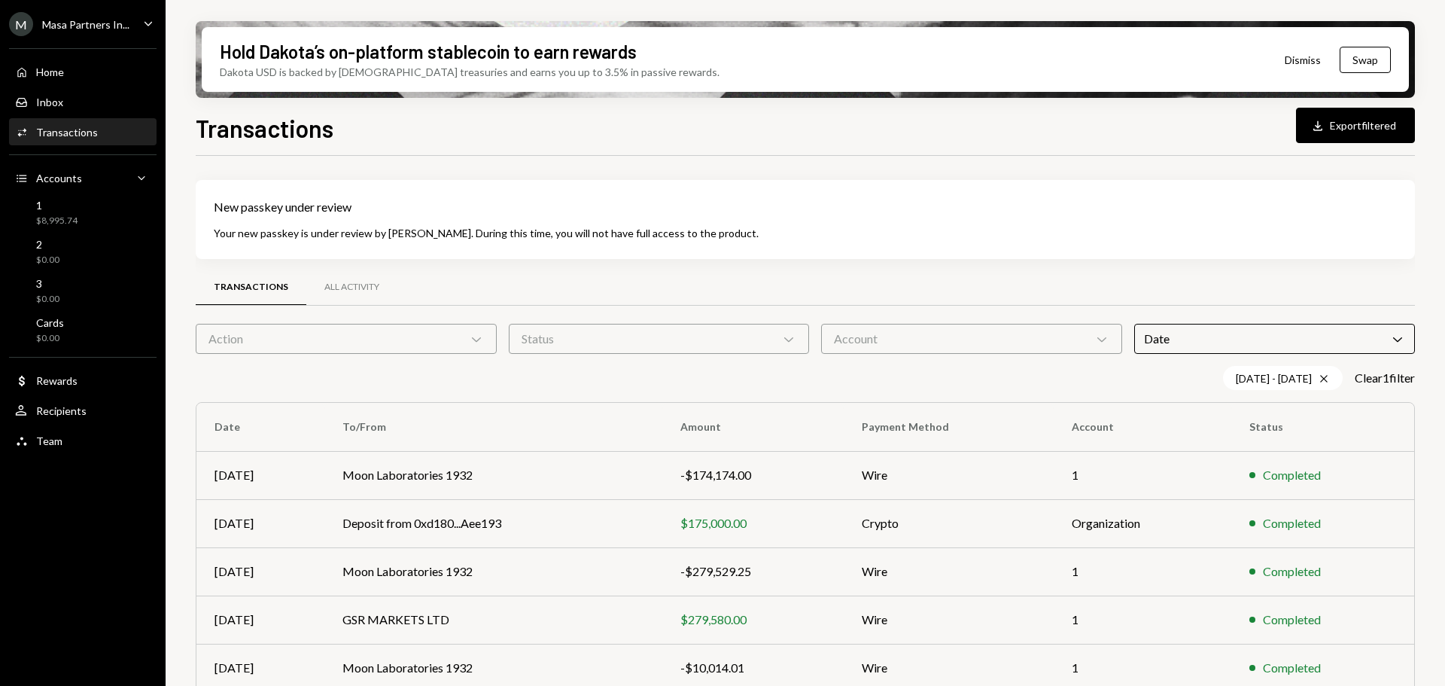
click at [986, 267] on div "New passkey under review Your new passkey is under review by Dakota. During thi…" at bounding box center [805, 588] width 1219 height 816
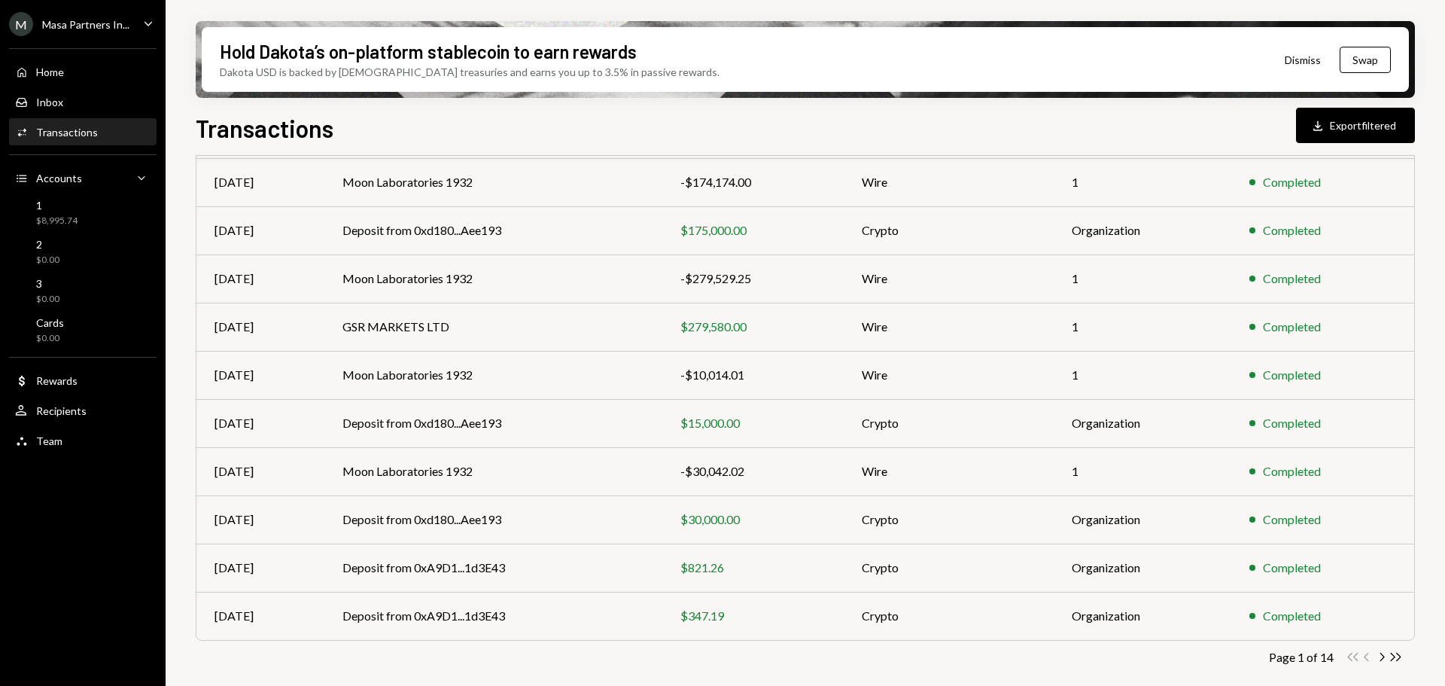
click at [1403, 658] on div "Page 1 of 14 Double Arrow Left Chevron Left Chevron Right Double Arrow Right" at bounding box center [805, 656] width 1219 height 14
click at [1396, 658] on icon "Double Arrow Right" at bounding box center [1395, 656] width 14 height 14
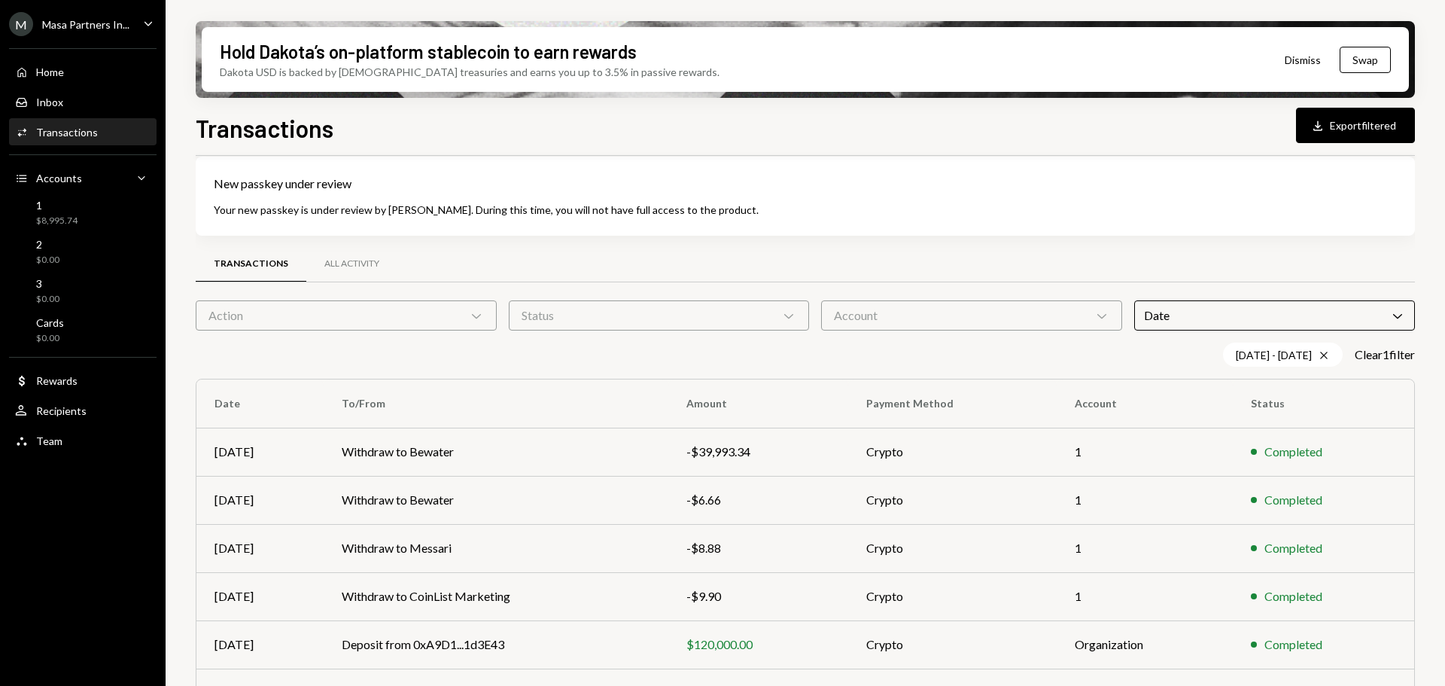
scroll to position [245, 0]
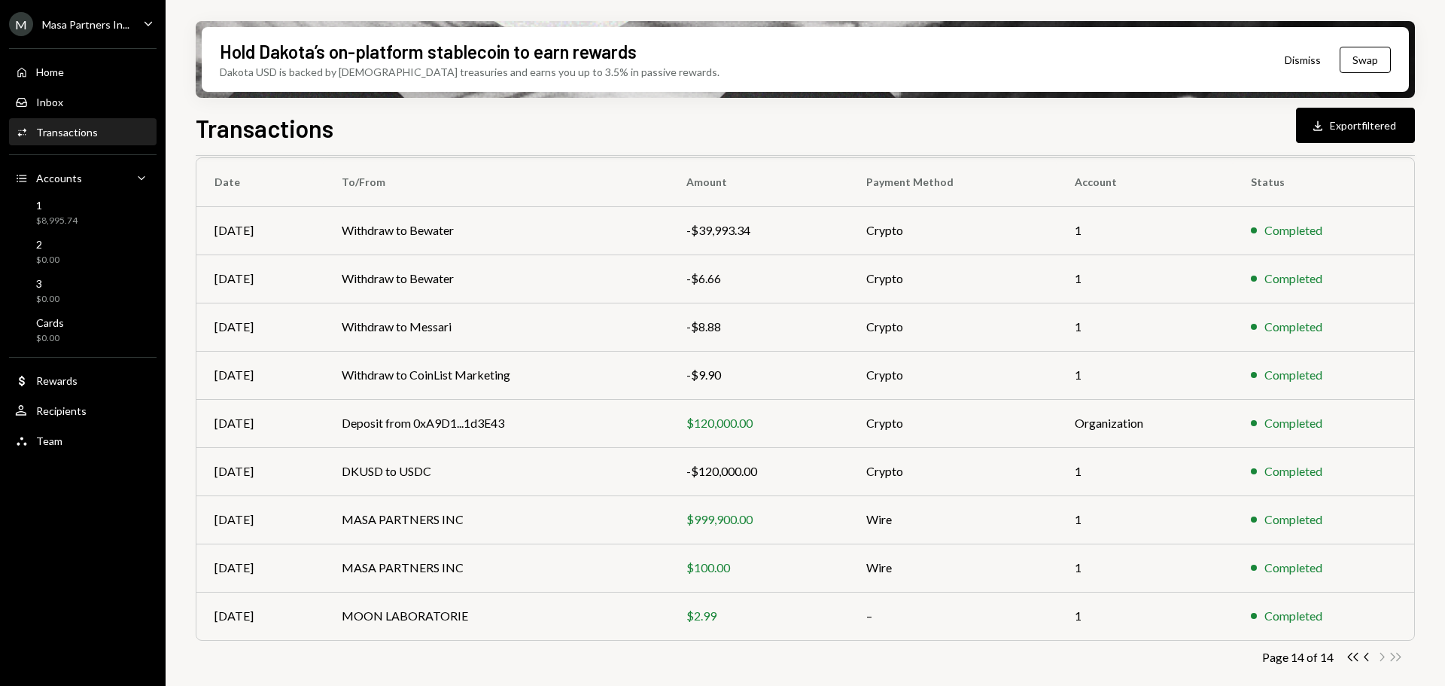
click at [1345, 656] on div "Page 14 of 14 Double Arrow Left Chevron Left Chevron Right Double Arrow Right" at bounding box center [805, 656] width 1219 height 14
click at [1349, 658] on icon "button" at bounding box center [1353, 656] width 11 height 8
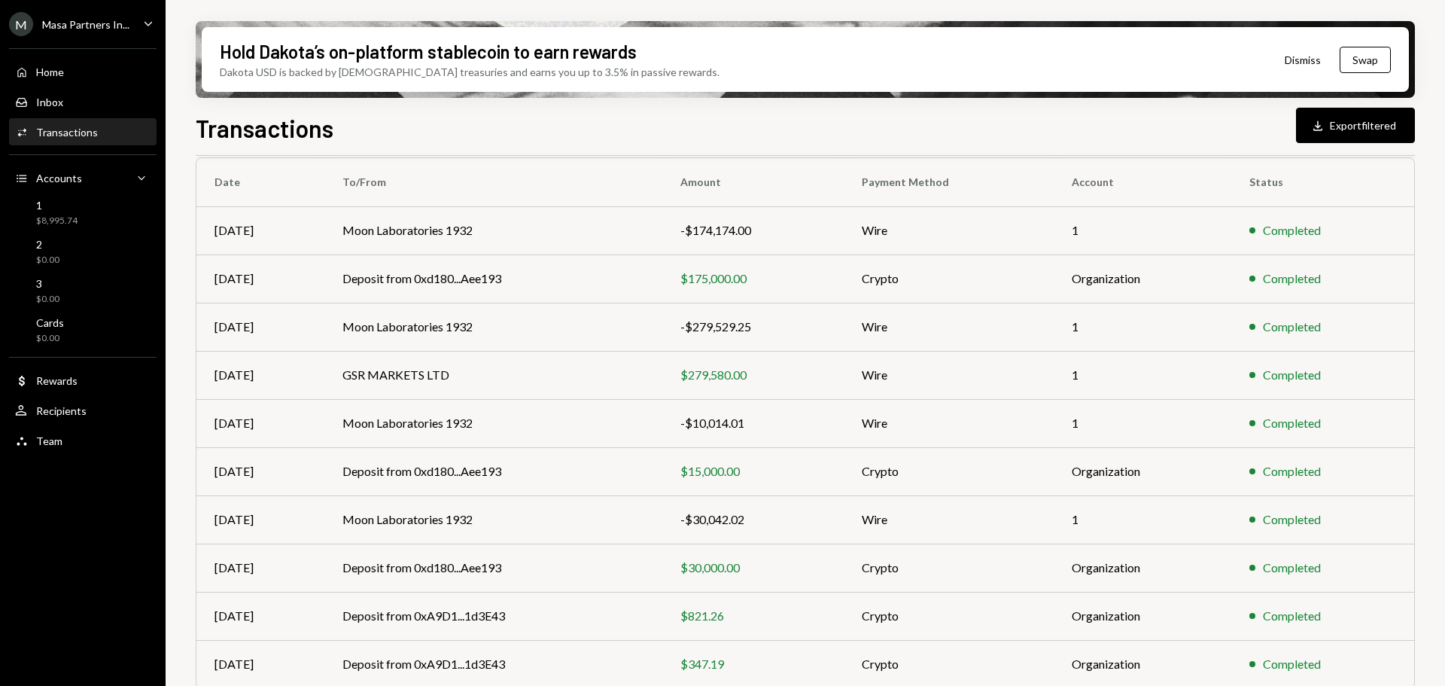
scroll to position [0, 0]
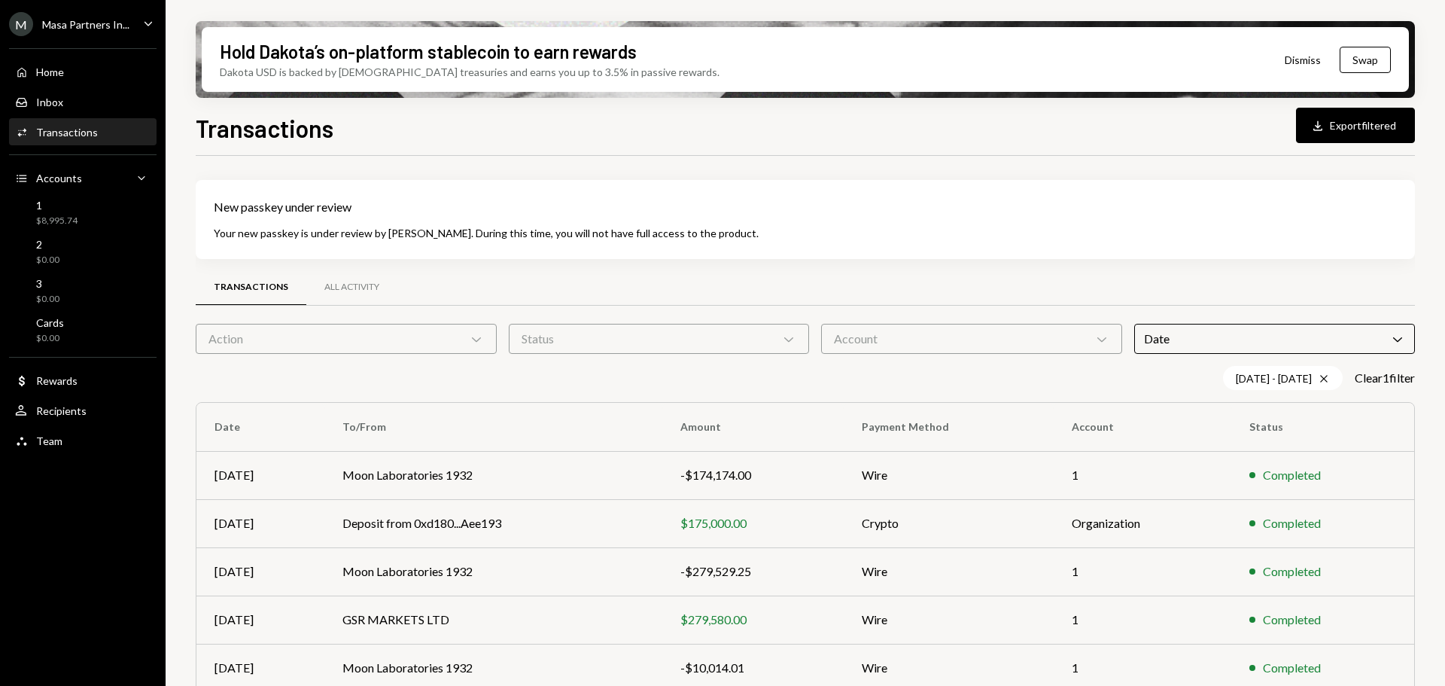
click at [394, 263] on div "New passkey under review Your new passkey is under review by Dakota. During thi…" at bounding box center [805, 588] width 1219 height 816
